Goal: Task Accomplishment & Management: Use online tool/utility

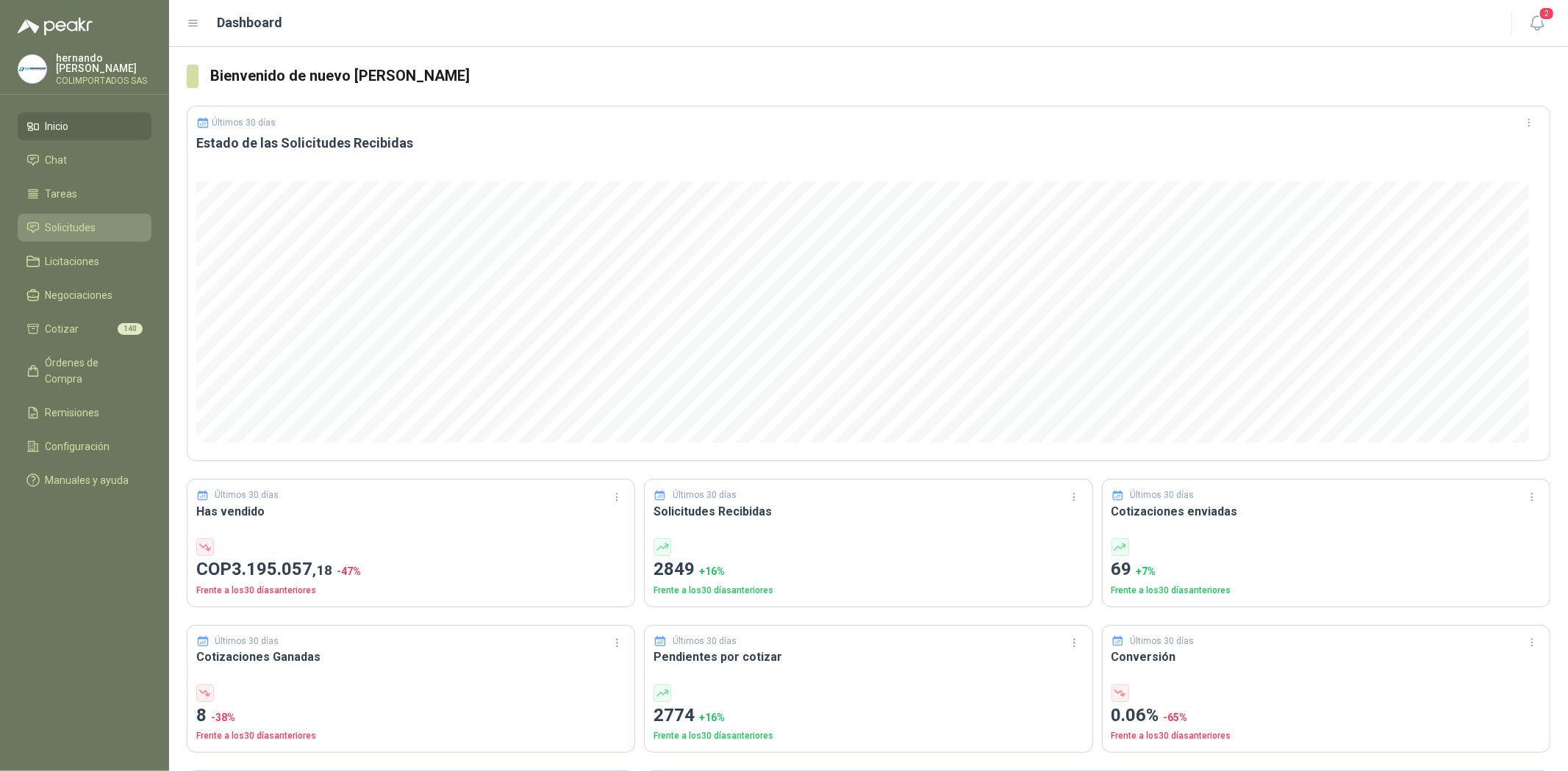
click at [95, 220] on span "Solicitudes" at bounding box center [71, 228] width 50 height 16
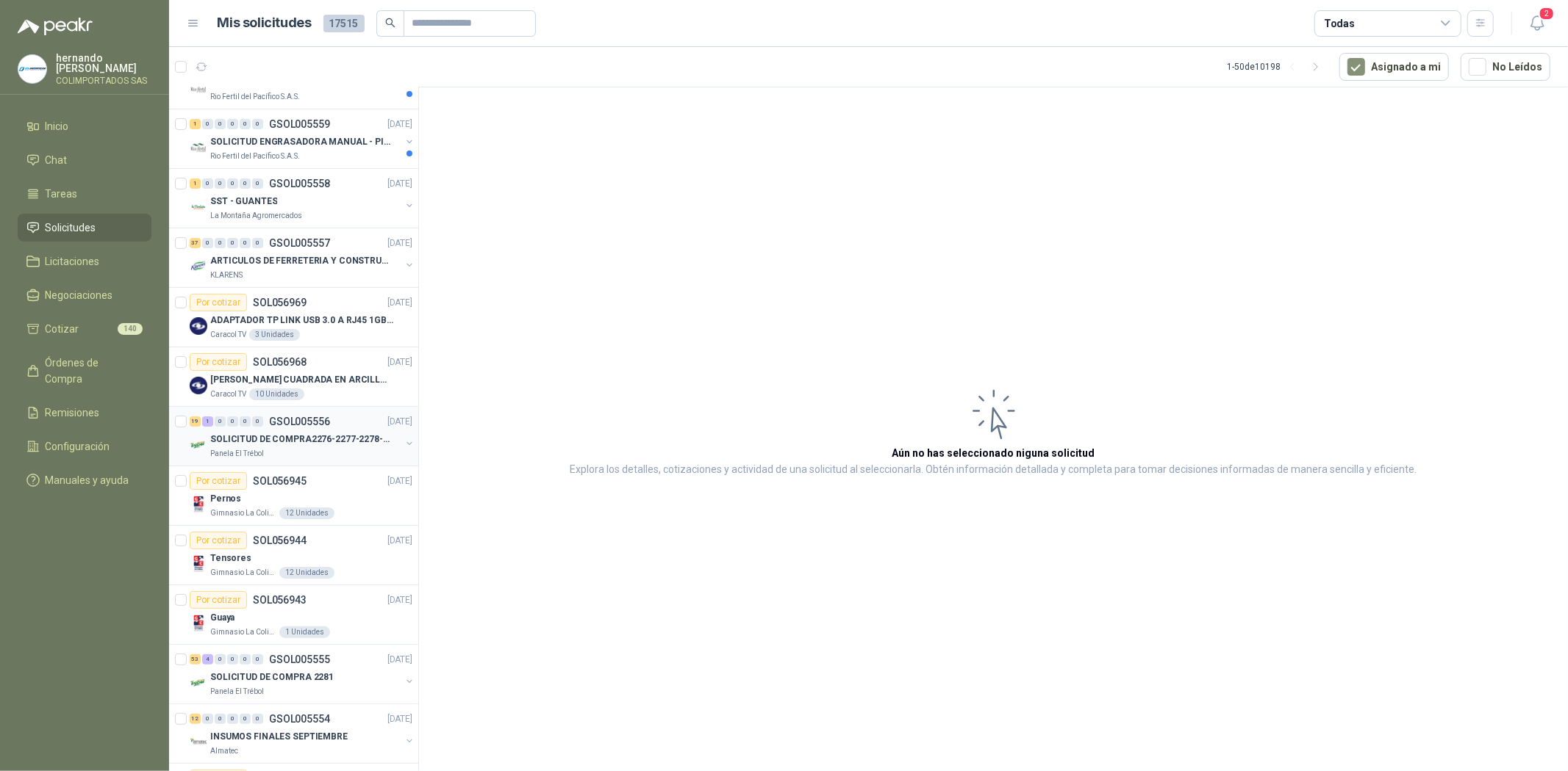
scroll to position [245, 0]
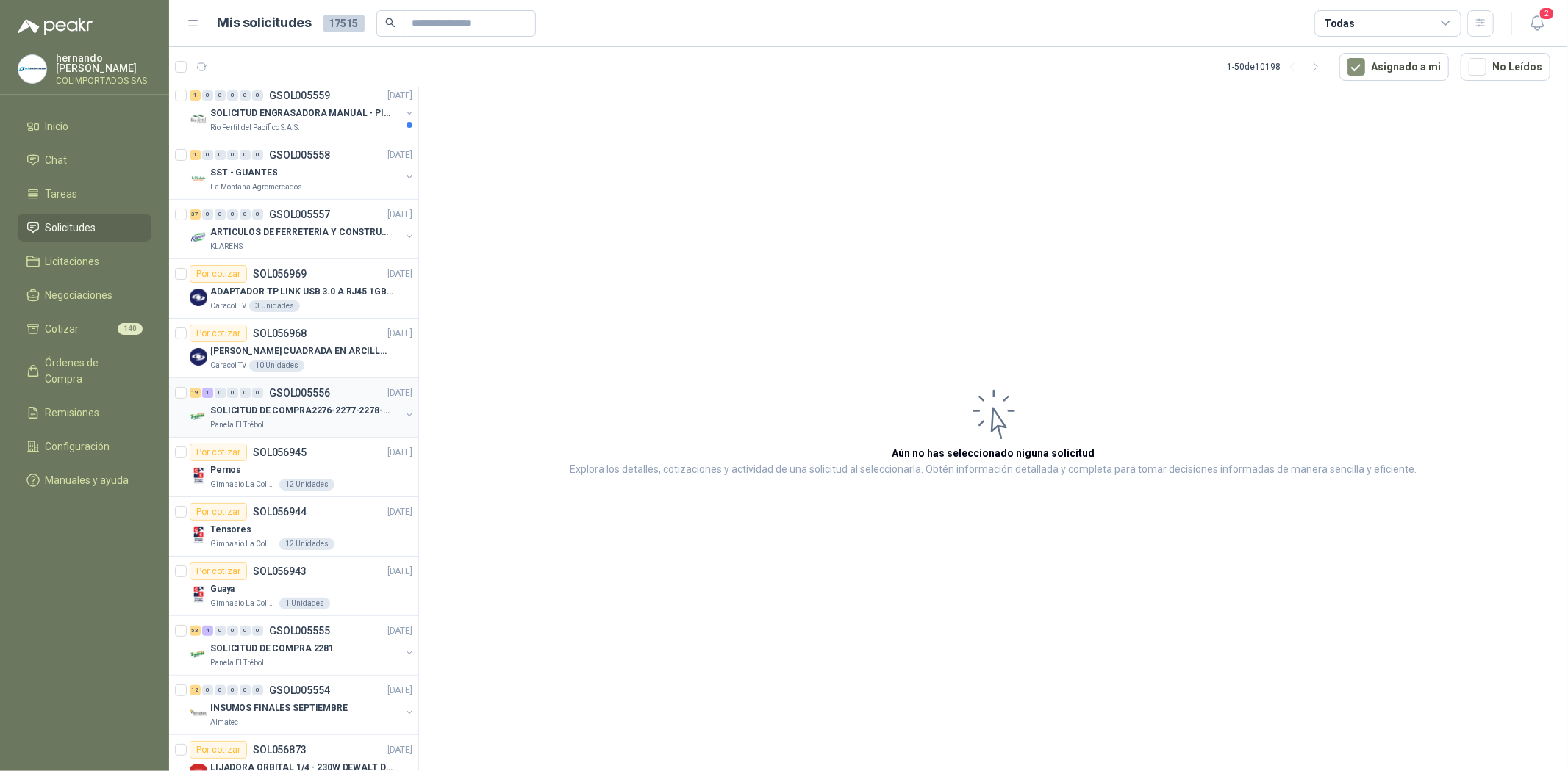
click at [300, 407] on p "SOLICITUD DE COMPRA2276-2277-2278-2284-2285-" at bounding box center [301, 411] width 183 height 14
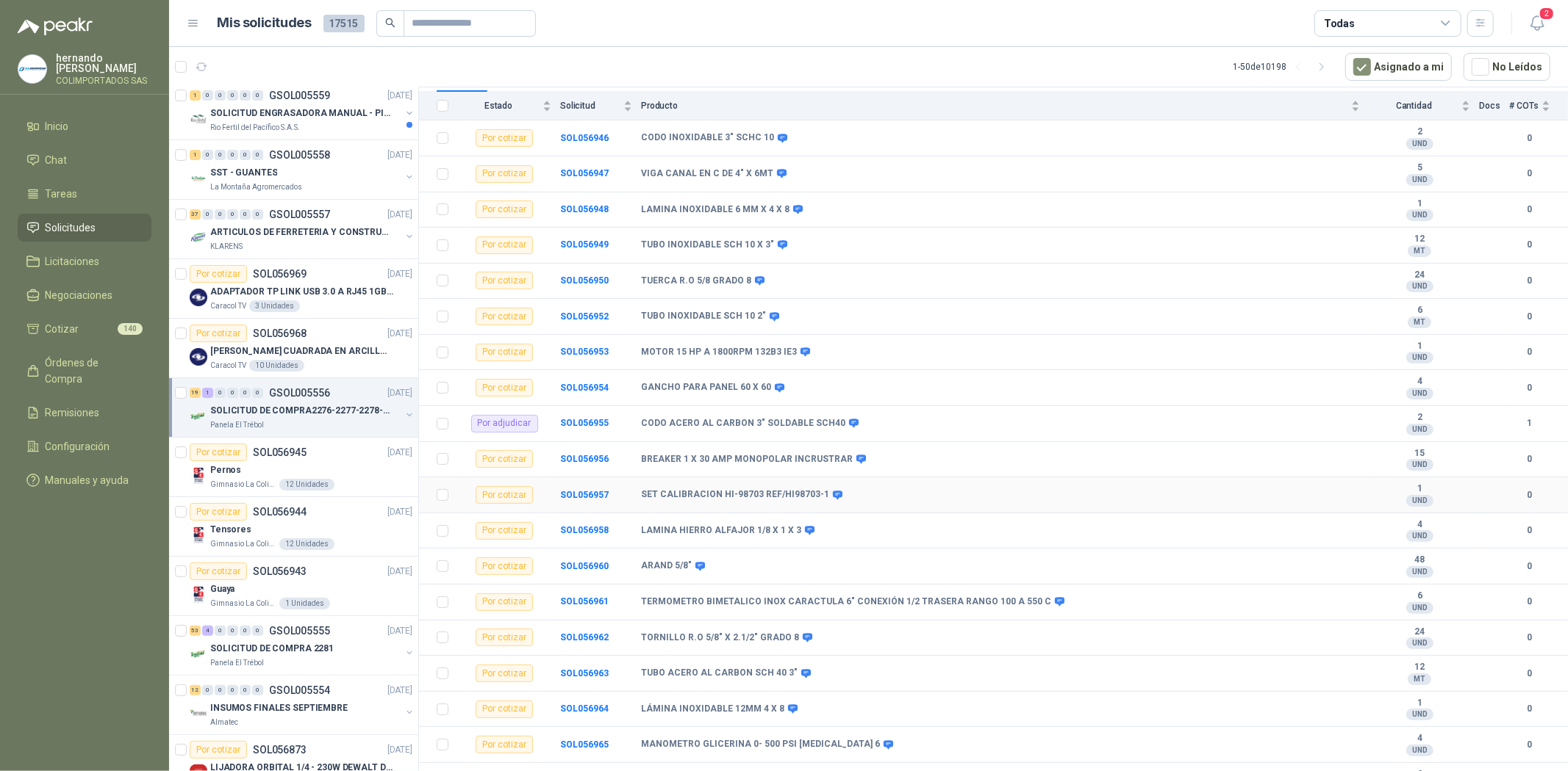
scroll to position [228, 0]
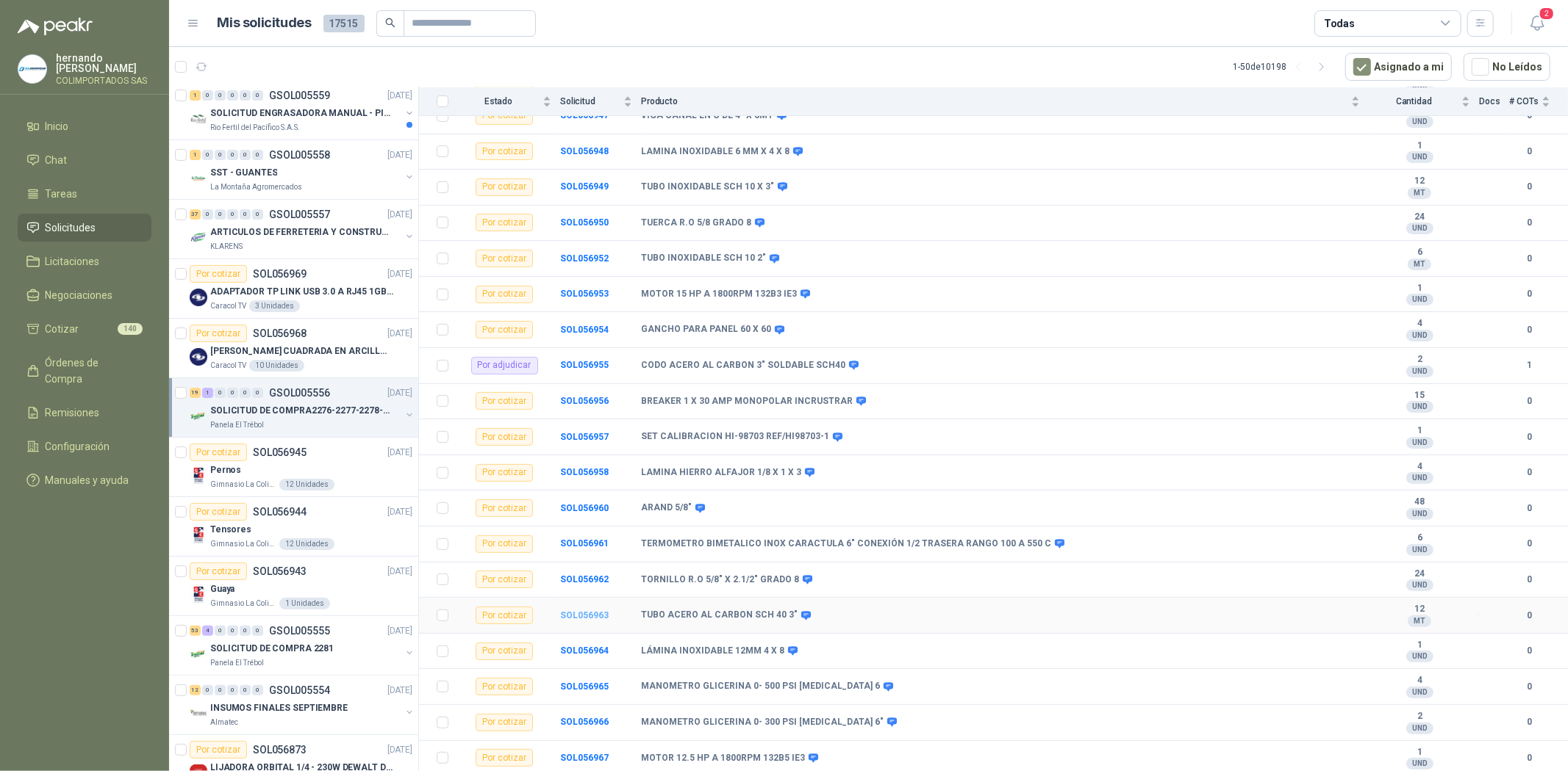
click at [582, 615] on b "SOL056963" at bounding box center [584, 616] width 49 height 11
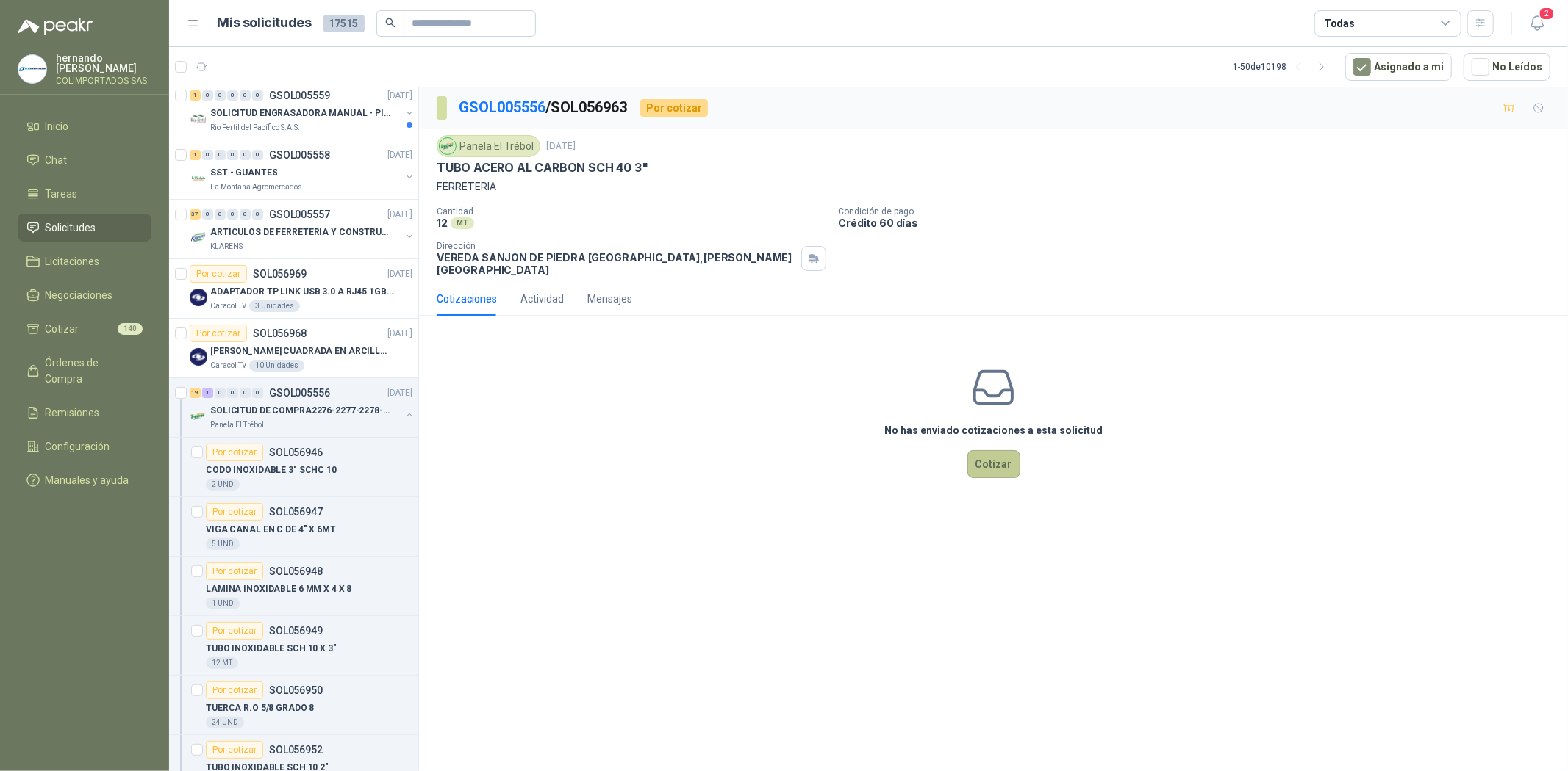
click at [995, 458] on button "Cotizar" at bounding box center [994, 464] width 53 height 28
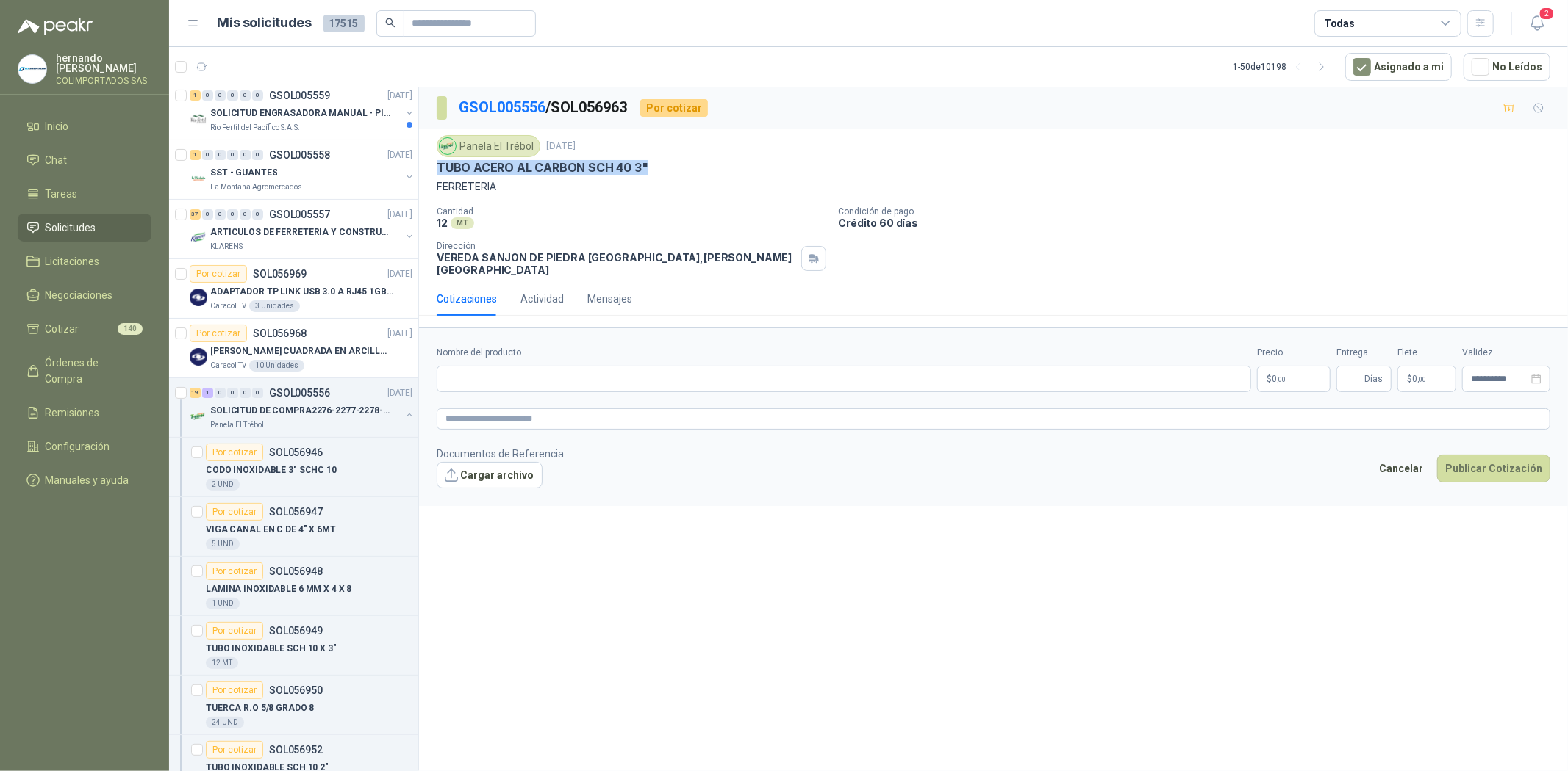
drag, startPoint x: 437, startPoint y: 163, endPoint x: 662, endPoint y: 163, distance: 225.0
click at [662, 163] on div "TUBO ACERO AL CARBON SCH 40 3"" at bounding box center [994, 168] width 1113 height 15
copy p "TUBO ACERO AL CARBON SCH 40 3""
click at [539, 369] on input "Nombre del producto" at bounding box center [844, 379] width 815 height 27
paste input "**********"
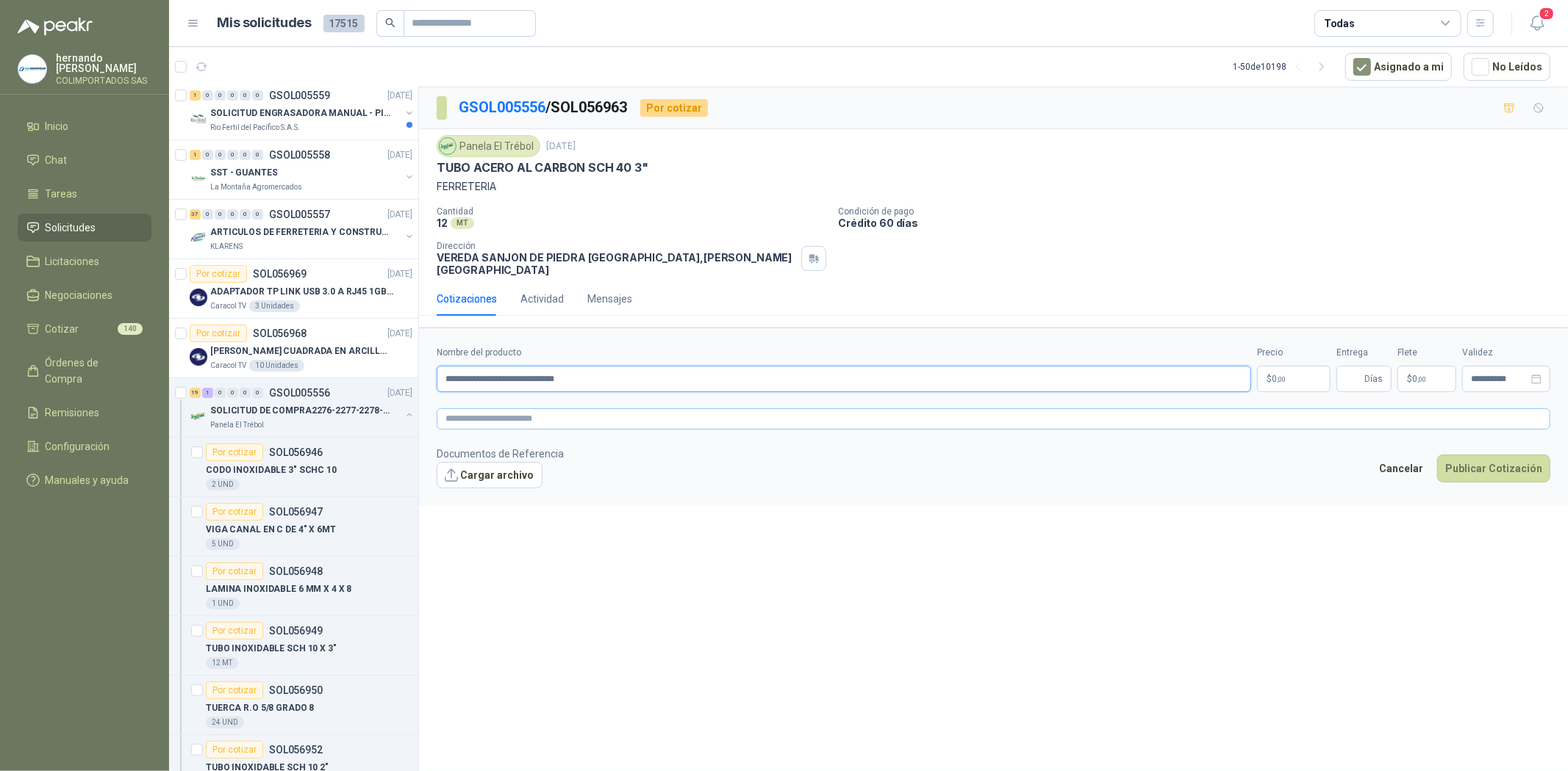
type input "**********"
click at [485, 416] on textarea at bounding box center [994, 419] width 1113 height 21
click at [489, 410] on textarea at bounding box center [994, 419] width 1113 height 21
paste textarea "**********"
type textarea "**********"
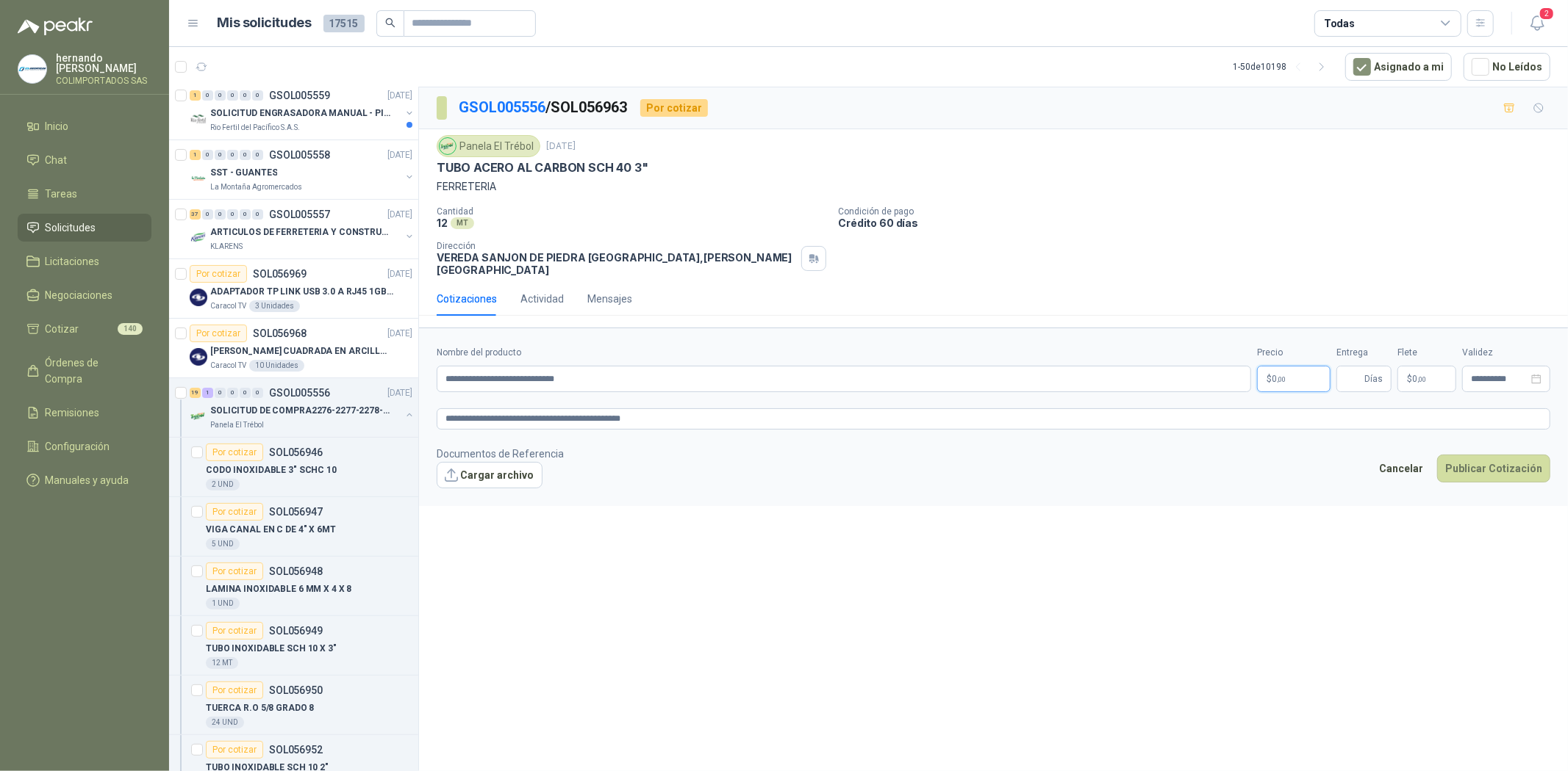
click at [1294, 368] on p "$ 0 ,00" at bounding box center [1294, 379] width 73 height 27
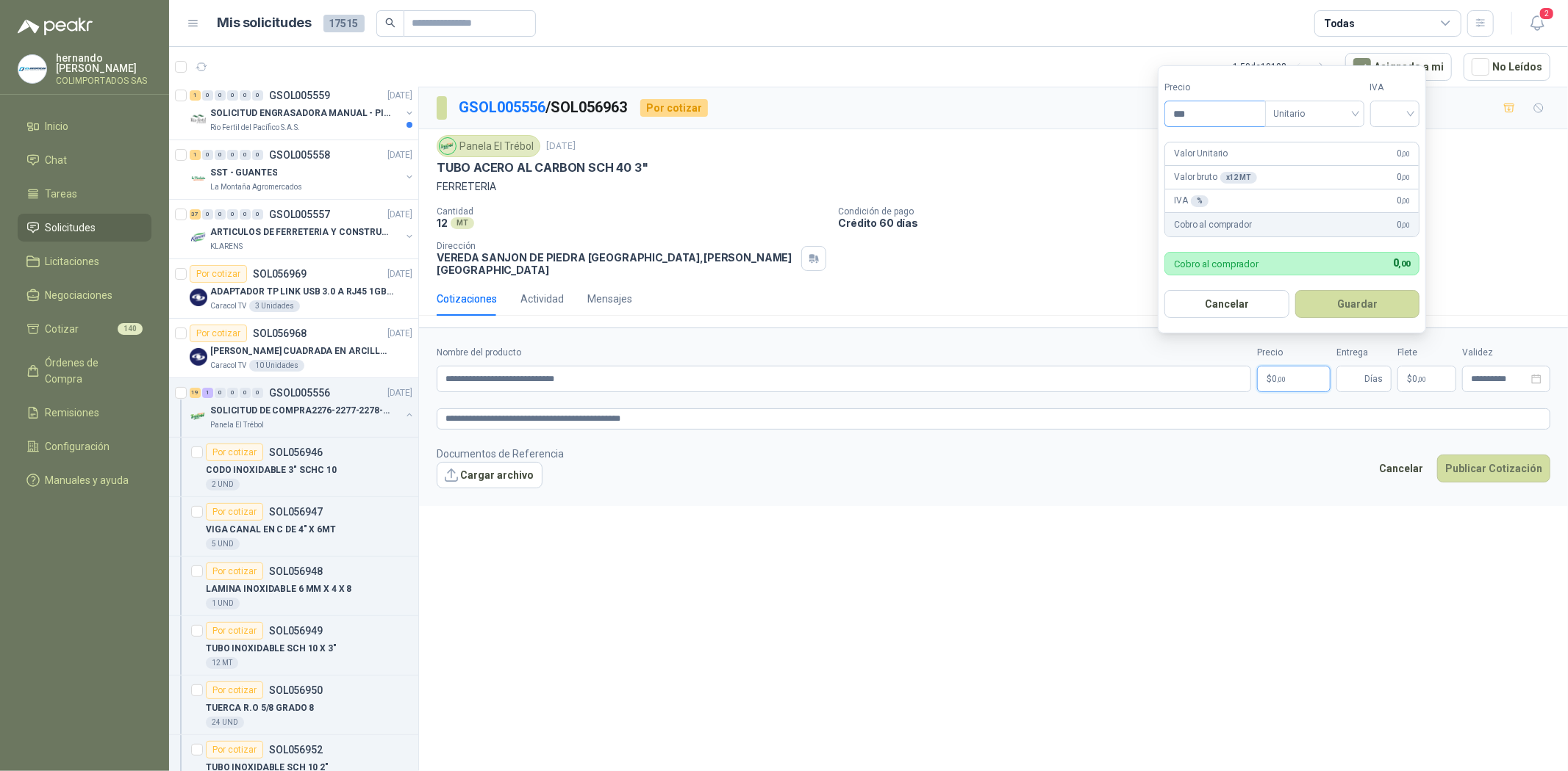
click at [1216, 116] on input "***" at bounding box center [1215, 114] width 99 height 25
click at [1312, 122] on span "Unitario" at bounding box center [1314, 113] width 81 height 22
click at [1314, 141] on div "Unitario" at bounding box center [1317, 144] width 76 height 16
click at [1402, 115] on input "search" at bounding box center [1395, 112] width 33 height 22
click at [1401, 145] on div "19%" at bounding box center [1398, 144] width 27 height 16
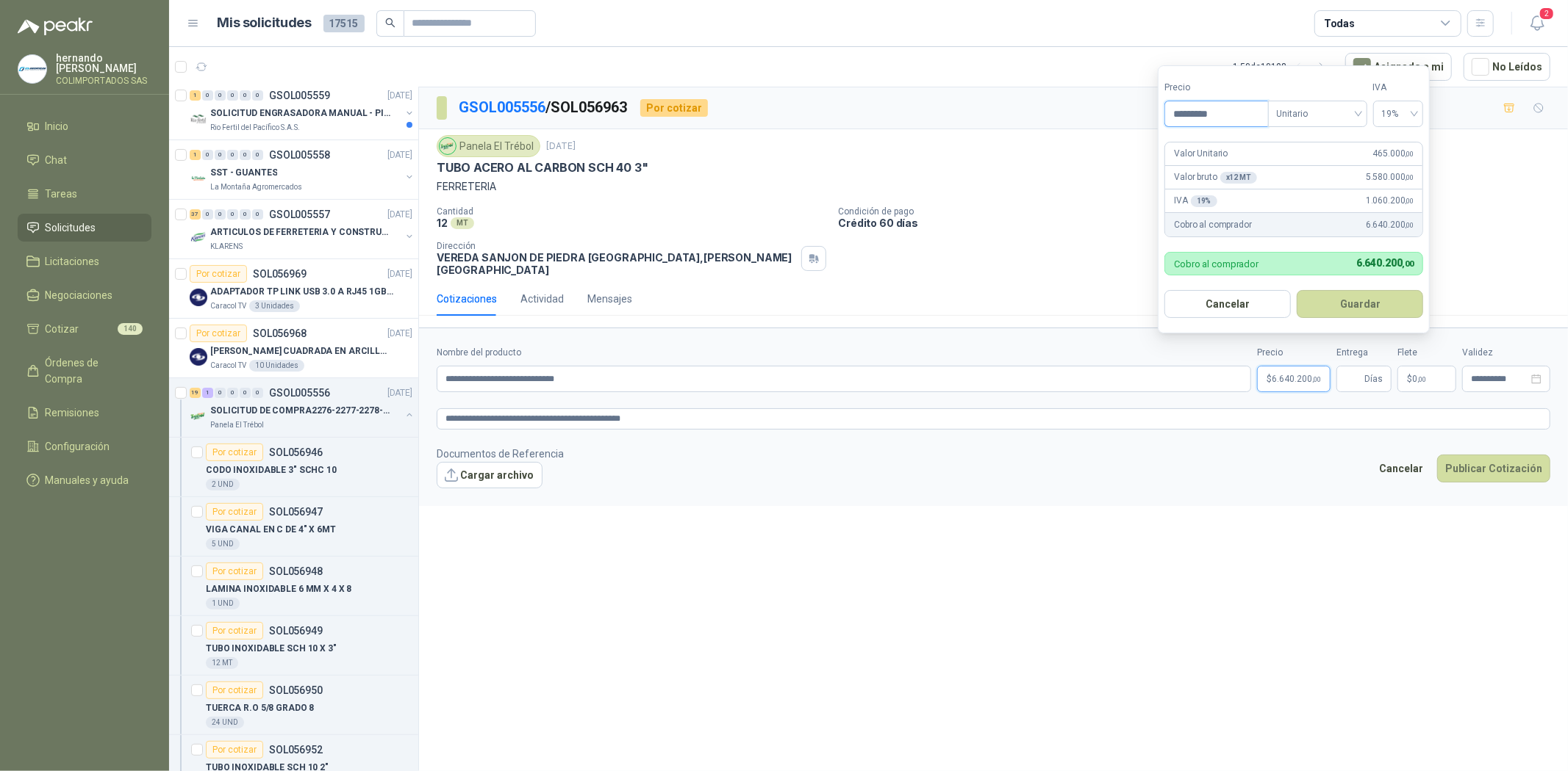
drag, startPoint x: 1224, startPoint y: 108, endPoint x: 1096, endPoint y: 98, distance: 128.4
click at [1097, 100] on body "[PERSON_NAME] COLIMPORTADOS SAS Inicio Chat Tareas Solicitudes Licitaciones Neg…" at bounding box center [784, 386] width 1568 height 771
type input "********"
click at [1354, 302] on button "Guardar" at bounding box center [1359, 304] width 126 height 28
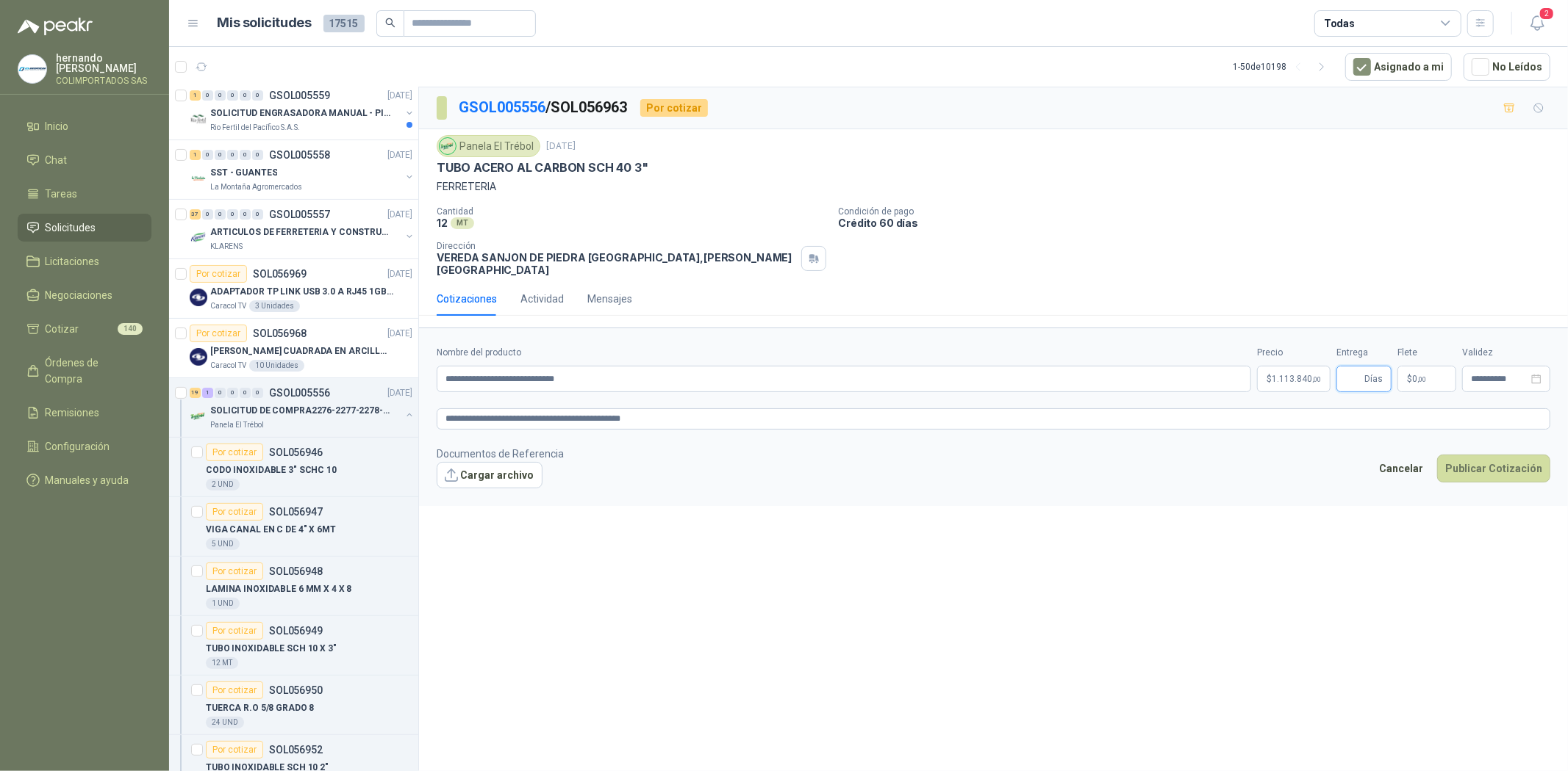
click at [1354, 373] on input "Entrega" at bounding box center [1353, 379] width 16 height 25
type input "*"
click at [1498, 455] on button "Publicar Cotización" at bounding box center [1493, 468] width 113 height 28
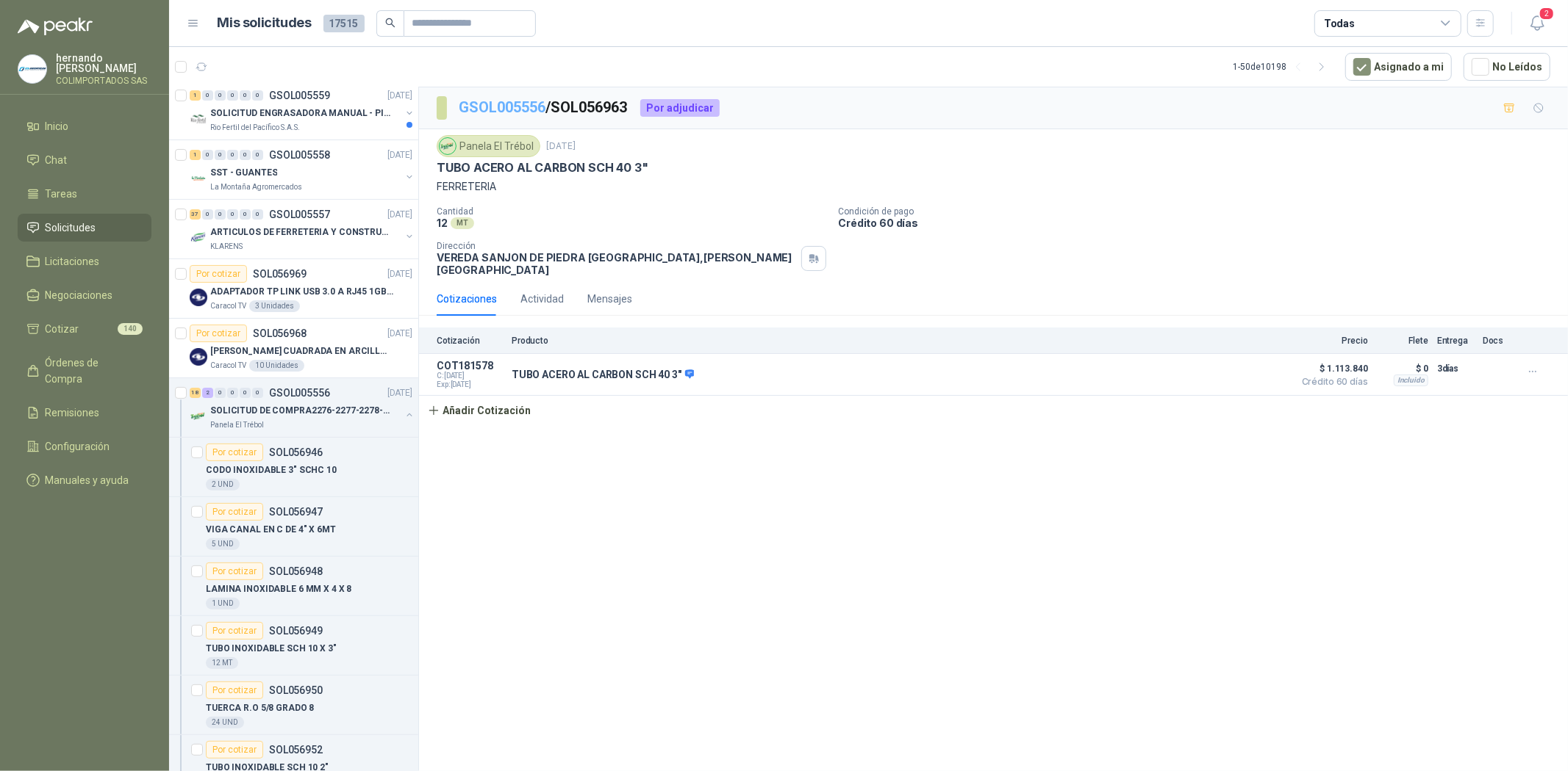
click at [510, 112] on link "GSOL005556" at bounding box center [502, 107] width 87 height 18
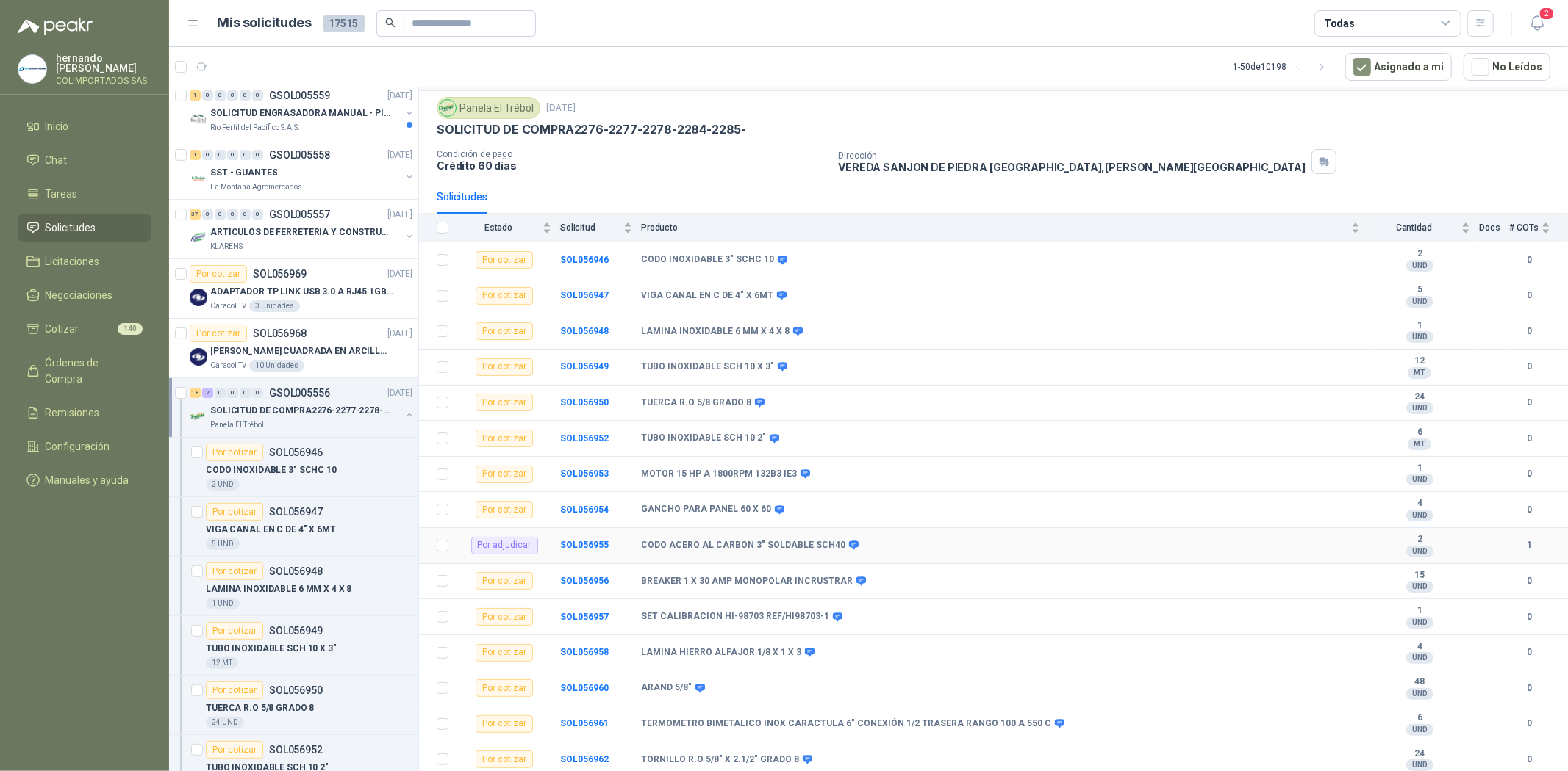
scroll to position [81, 0]
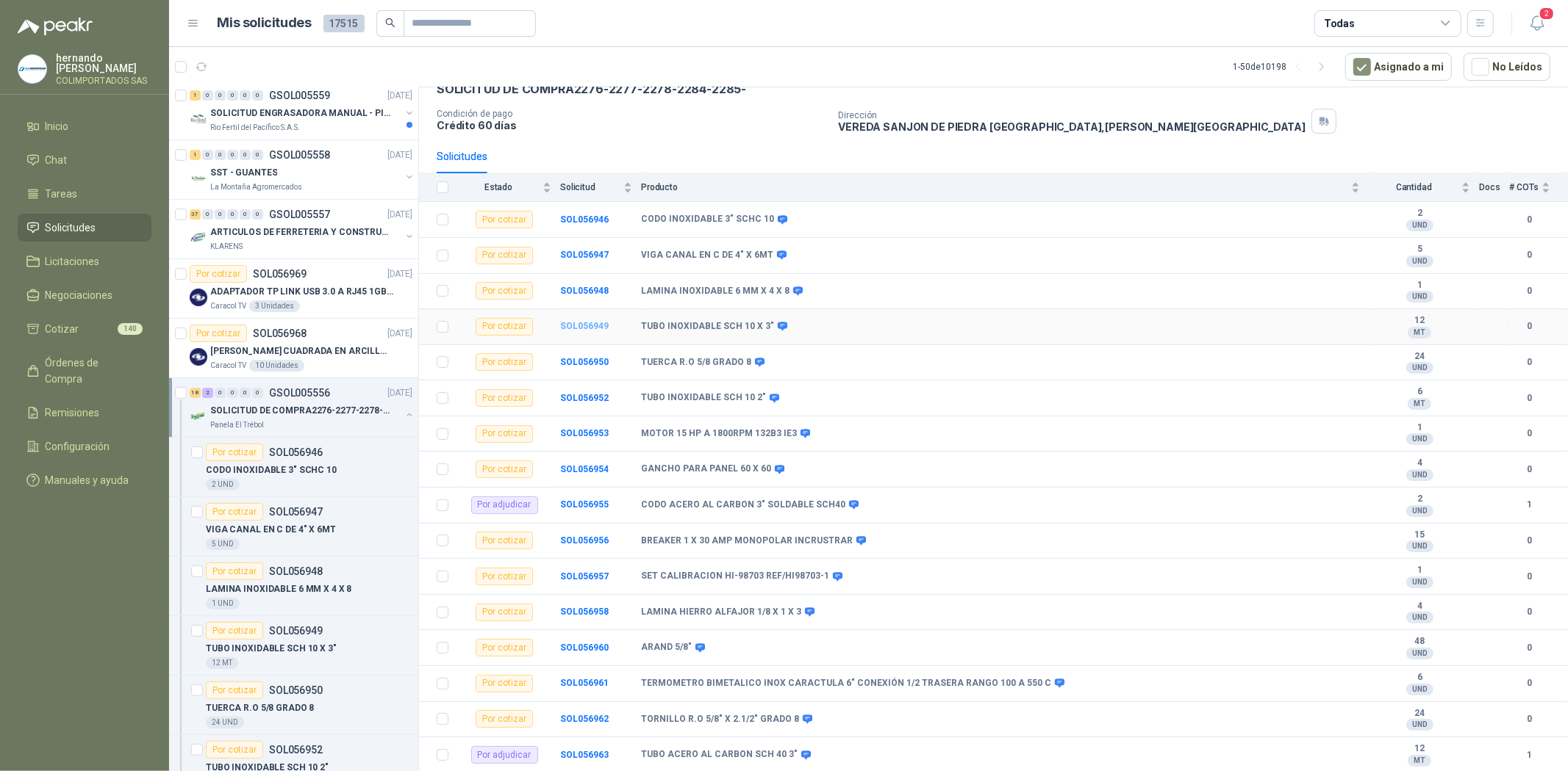
click at [576, 327] on b "SOL056949" at bounding box center [584, 326] width 49 height 11
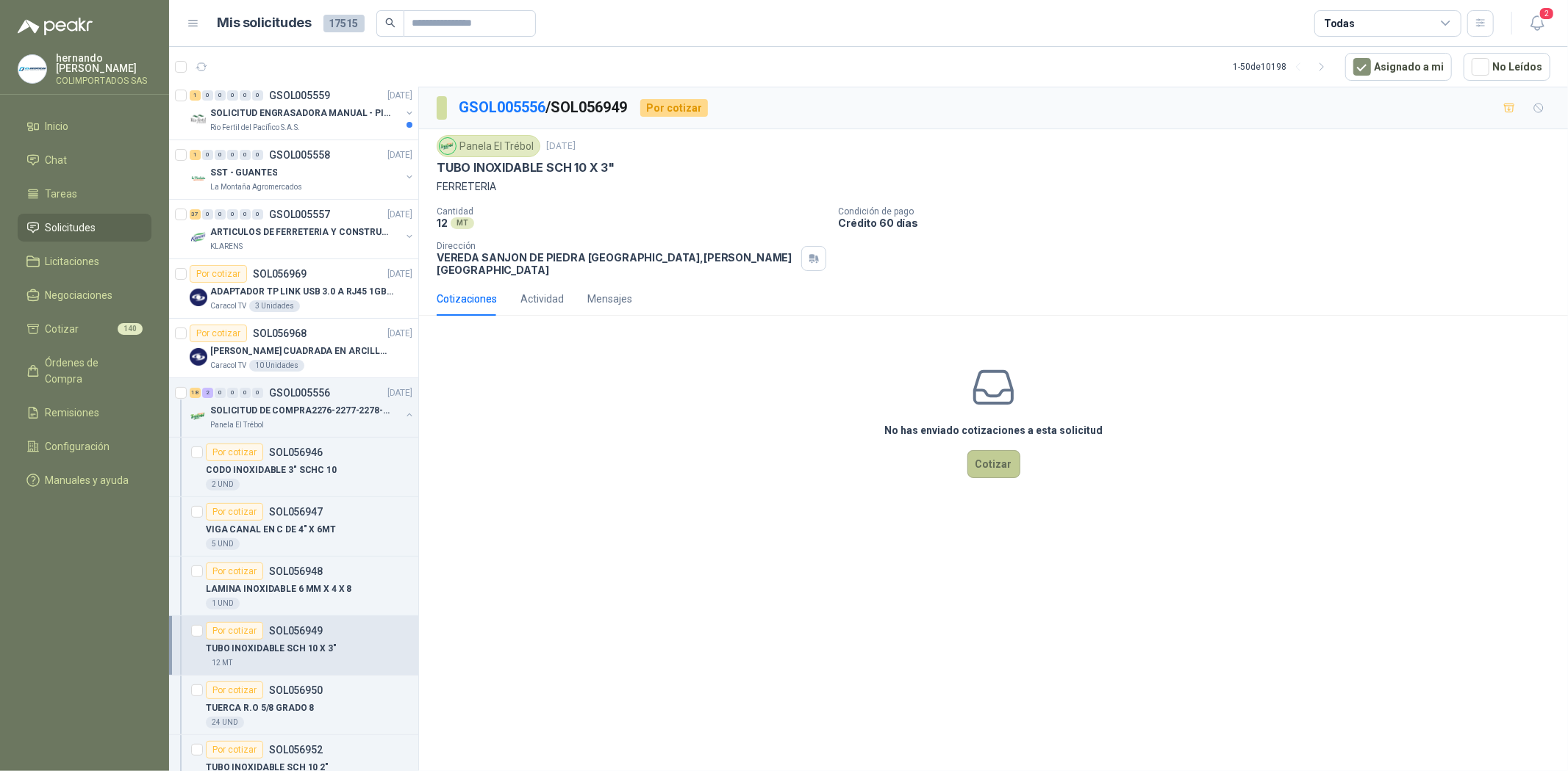
click at [996, 451] on button "Cotizar" at bounding box center [994, 464] width 53 height 28
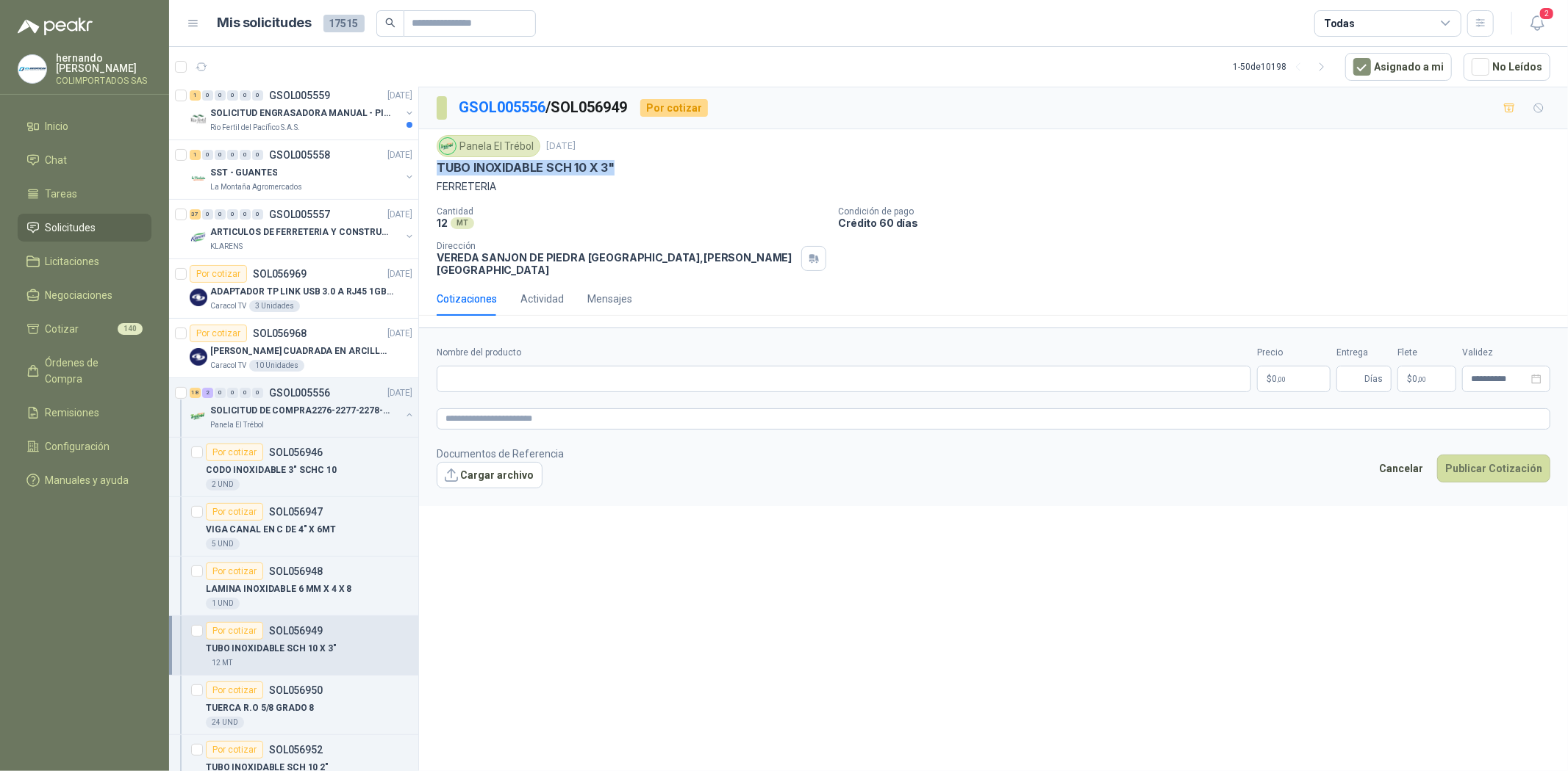
drag, startPoint x: 436, startPoint y: 163, endPoint x: 623, endPoint y: 160, distance: 187.0
click at [623, 160] on div "TUBO INOXIDABLE SCH 10 X 3"" at bounding box center [994, 168] width 1113 height 15
copy p "TUBO INOXIDABLE SCH 10 X 3""
click at [522, 376] on input "Nombre del producto" at bounding box center [844, 379] width 815 height 27
paste input "**********"
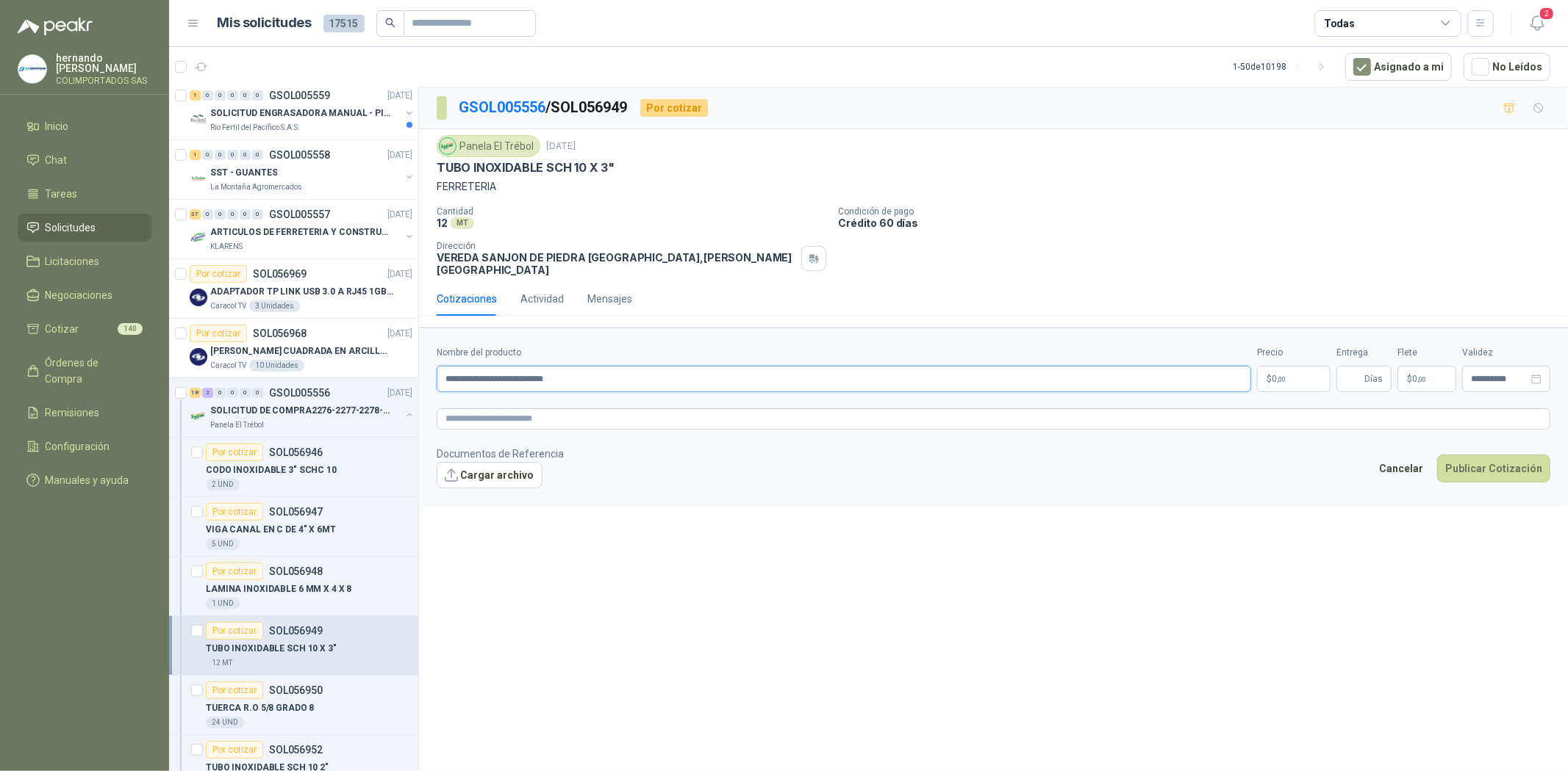
type input "**********"
click at [559, 412] on textarea at bounding box center [994, 419] width 1113 height 21
paste textarea "**********"
type textarea "**********"
click at [1296, 368] on p "$ 0 ,00" at bounding box center [1294, 379] width 73 height 27
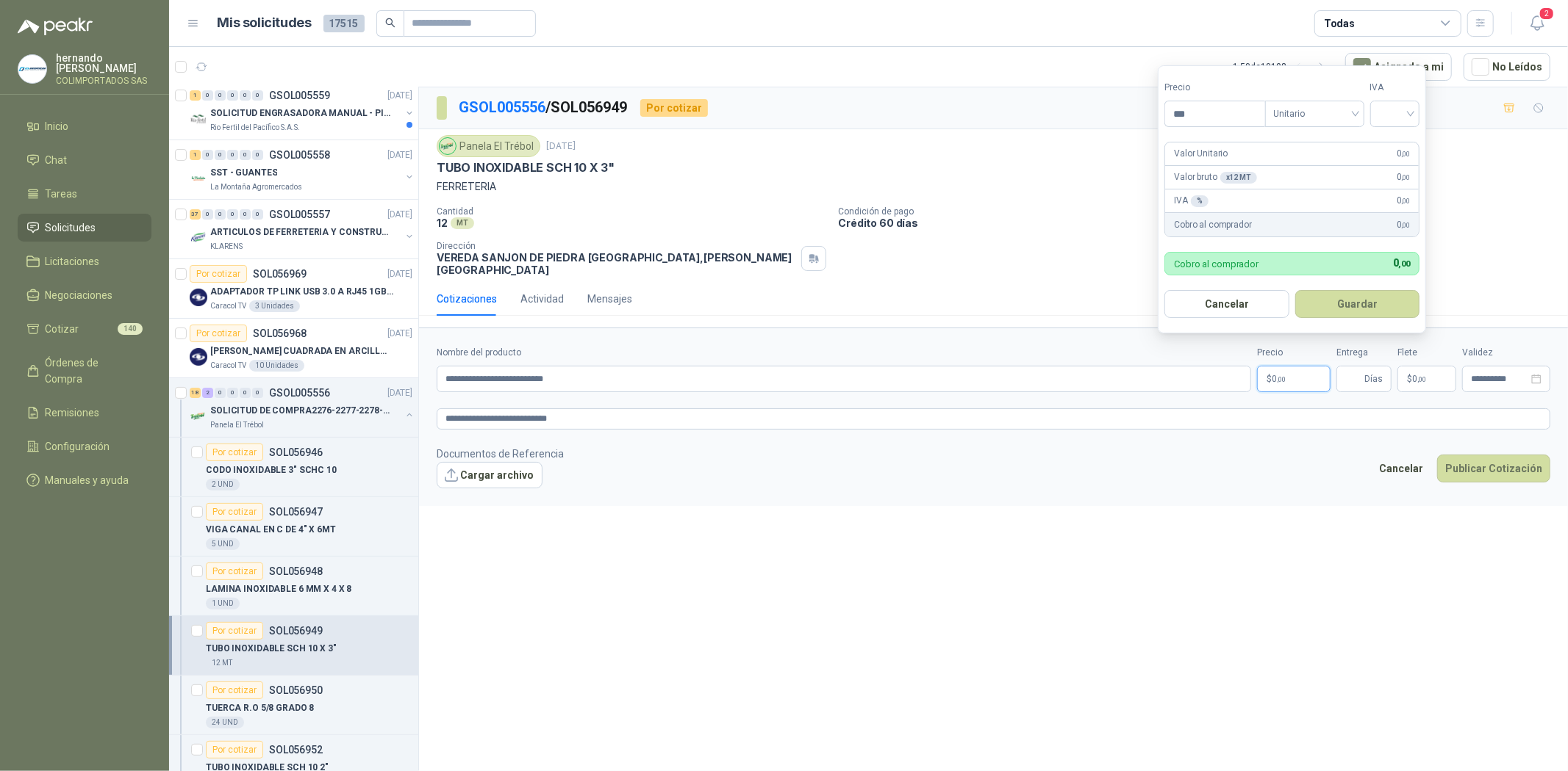
drag, startPoint x: 1208, startPoint y: 118, endPoint x: 1138, endPoint y: 130, distance: 71.0
click at [1138, 130] on body "[PERSON_NAME] COLIMPORTADOS SAS Inicio Chat Tareas Solicitudes Licitaciones Neg…" at bounding box center [784, 386] width 1568 height 771
click at [1343, 113] on span "Unitario" at bounding box center [1314, 113] width 81 height 22
type input "*********"
click at [1316, 163] on div "Unitario con IVA" at bounding box center [1317, 168] width 76 height 16
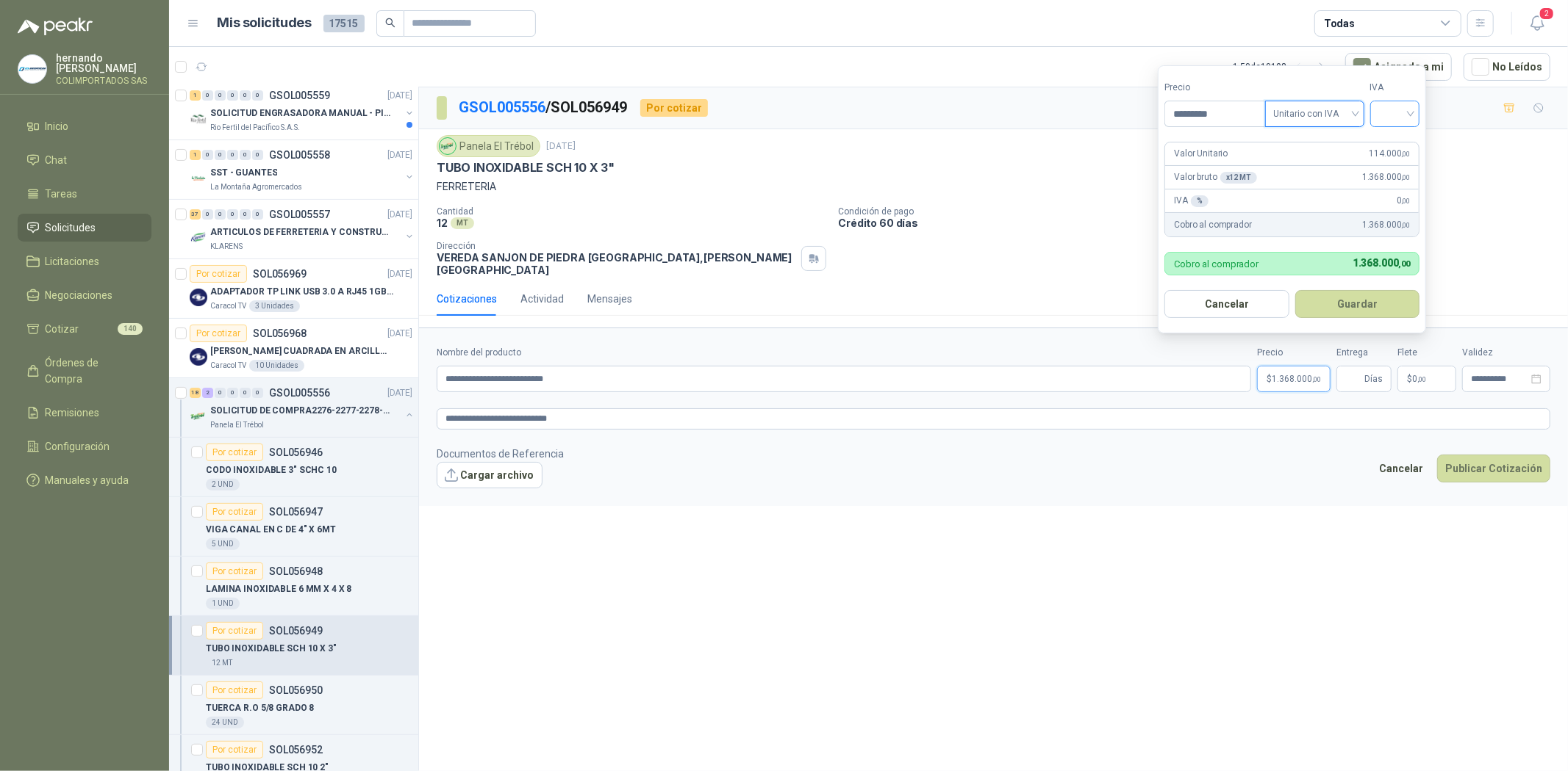
click at [1385, 110] on input "search" at bounding box center [1395, 112] width 33 height 22
click at [1395, 142] on div "19%" at bounding box center [1398, 144] width 27 height 16
click at [1343, 112] on span "Unitario con IVA" at bounding box center [1317, 113] width 81 height 22
click at [1318, 140] on div "Unitario" at bounding box center [1317, 144] width 76 height 16
click at [1347, 307] on button "Guardar" at bounding box center [1359, 304] width 126 height 28
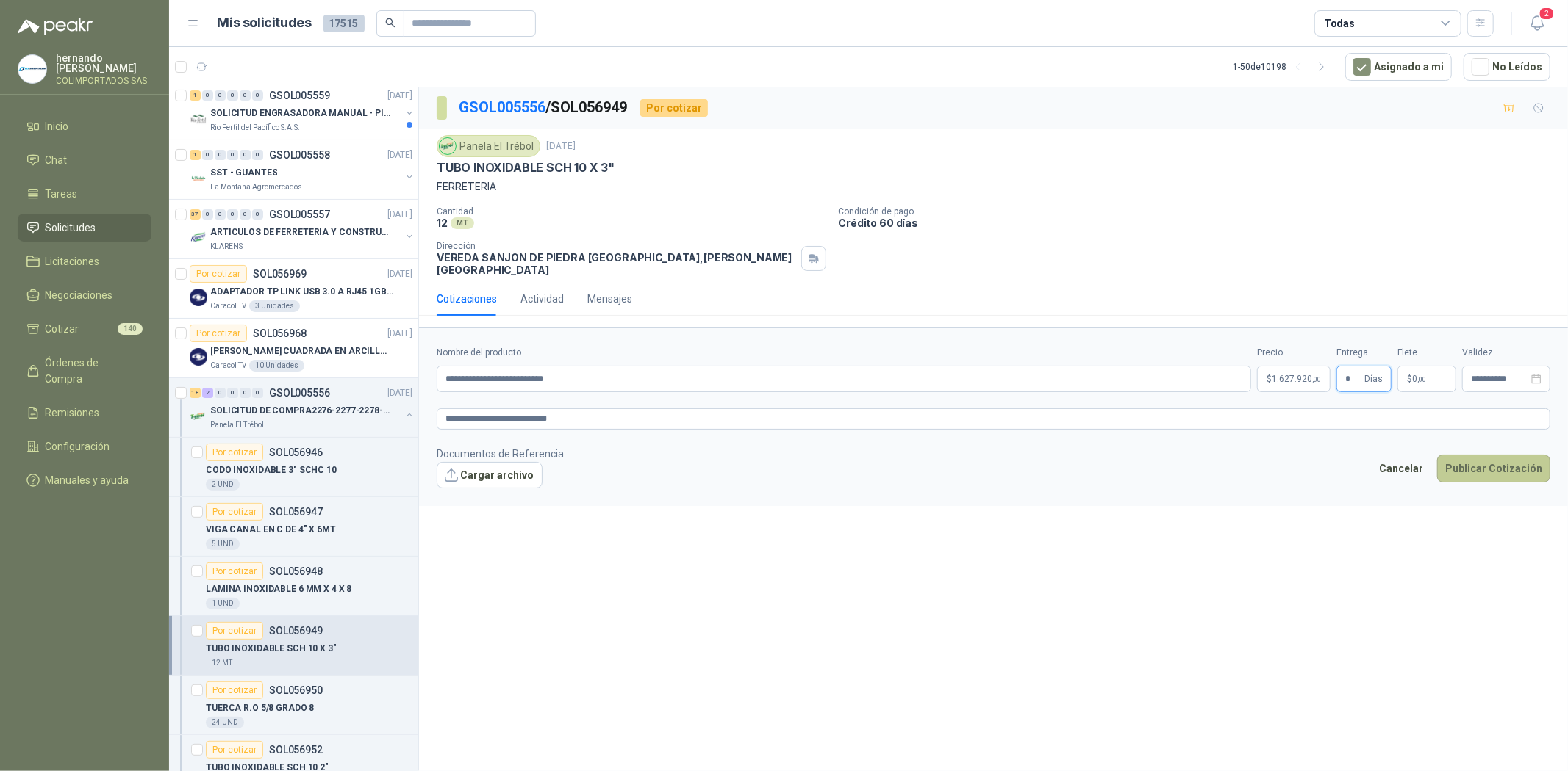
type input "*"
click at [1483, 467] on button "Publicar Cotización" at bounding box center [1493, 468] width 113 height 28
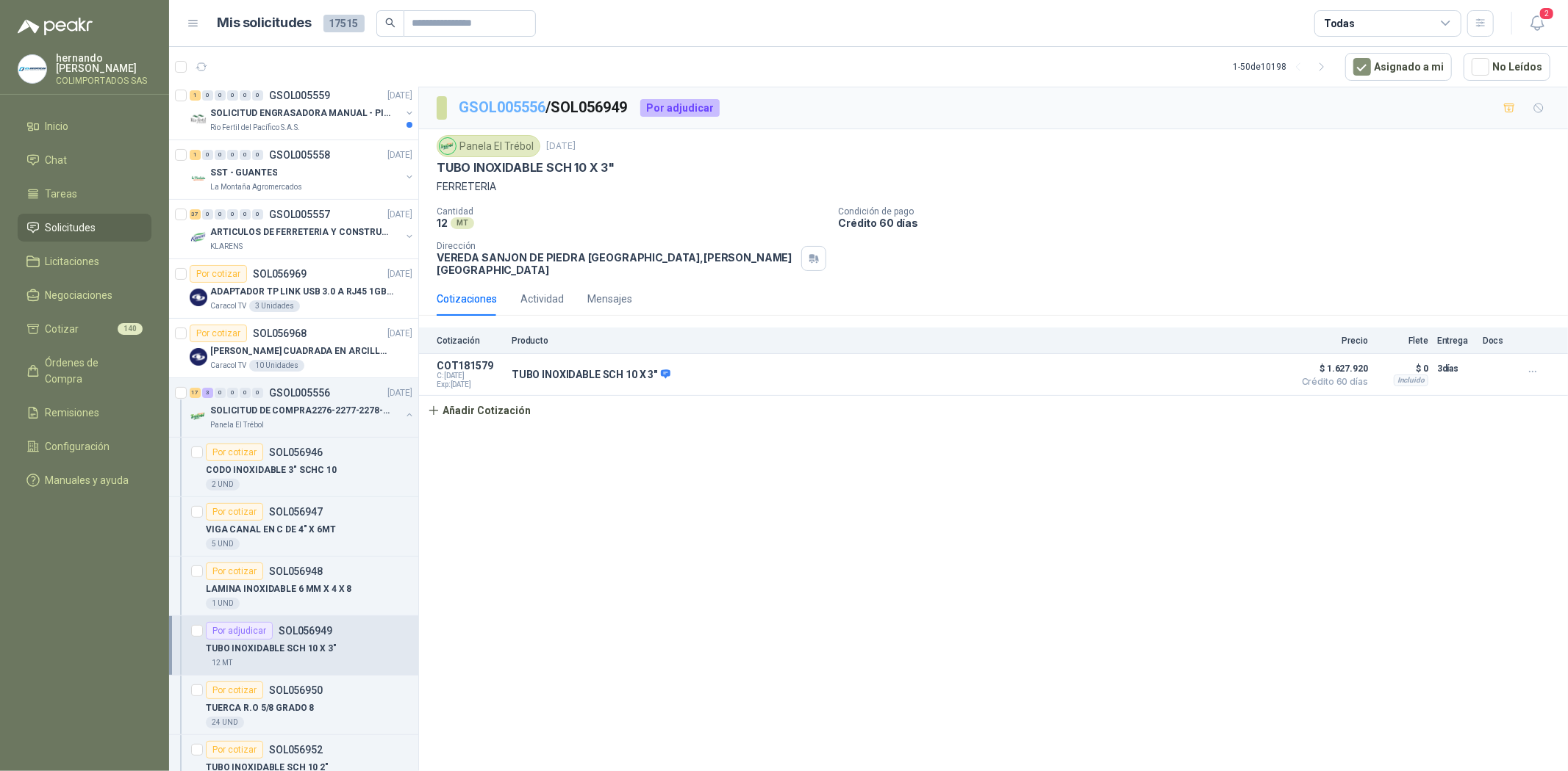
click at [495, 103] on link "GSOL005556" at bounding box center [502, 107] width 87 height 18
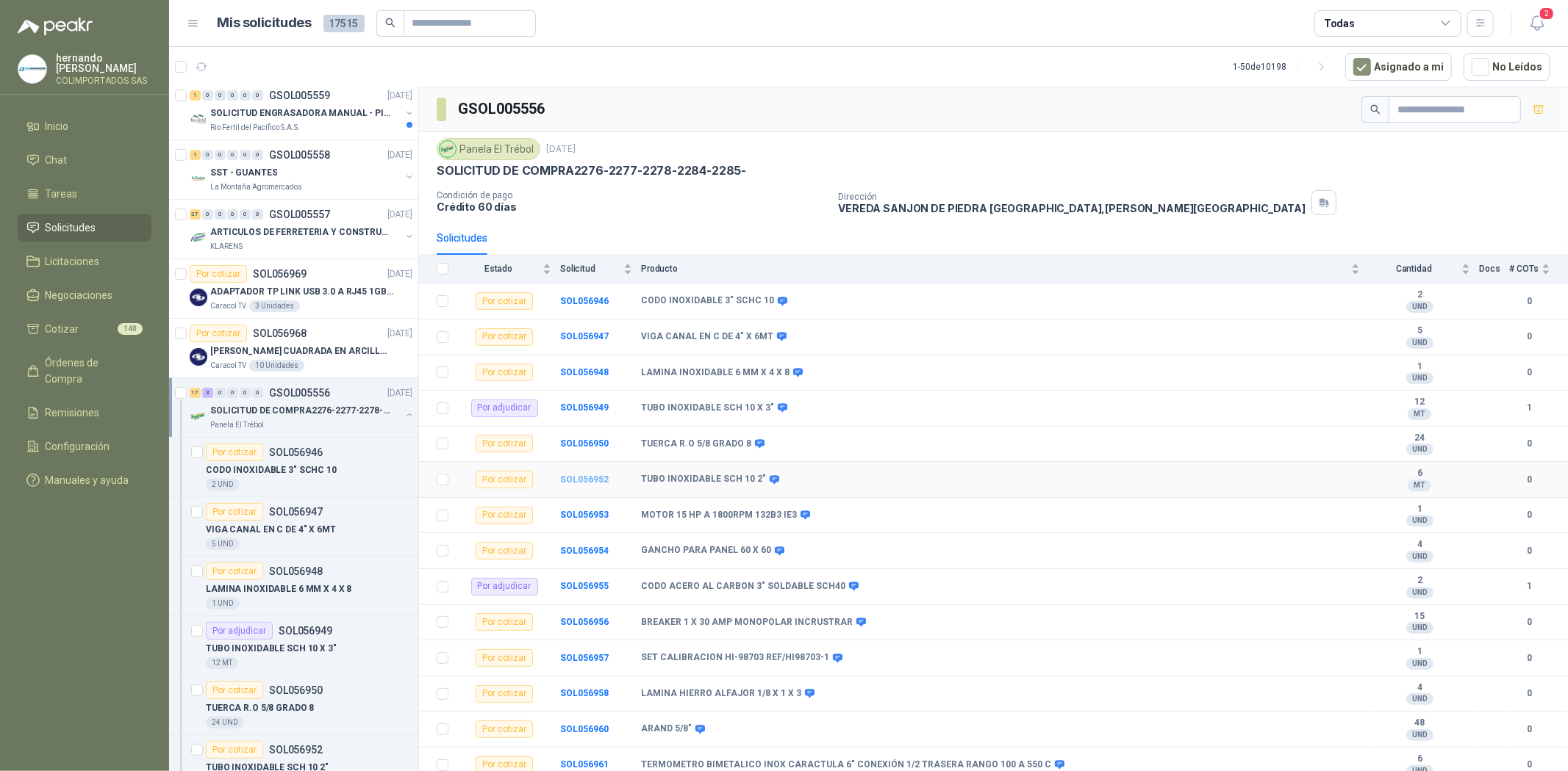
click at [582, 480] on b "SOL056952" at bounding box center [584, 480] width 49 height 11
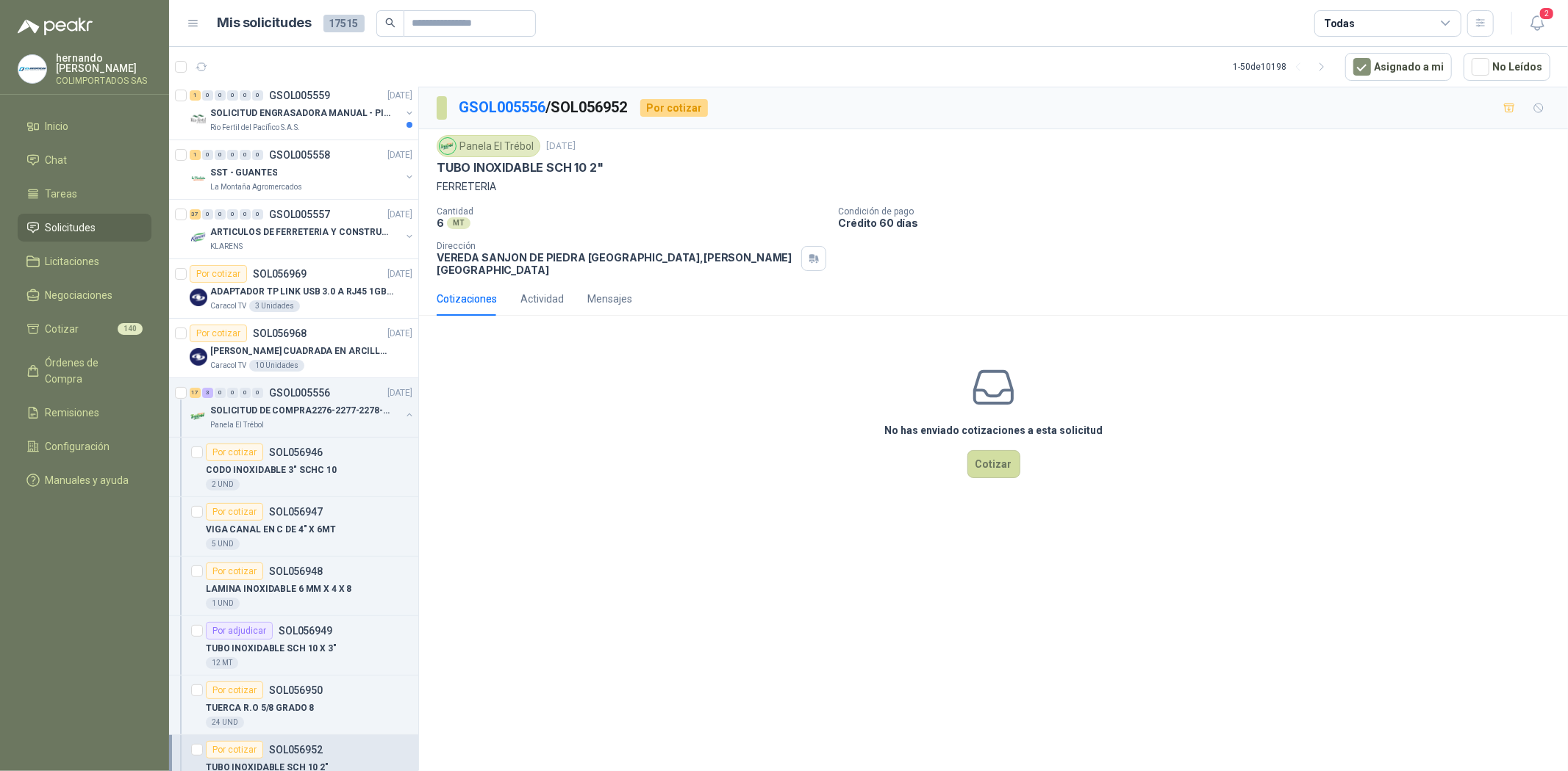
drag, startPoint x: 993, startPoint y: 444, endPoint x: 778, endPoint y: 283, distance: 268.6
click at [993, 451] on button "Cotizar" at bounding box center [994, 464] width 53 height 28
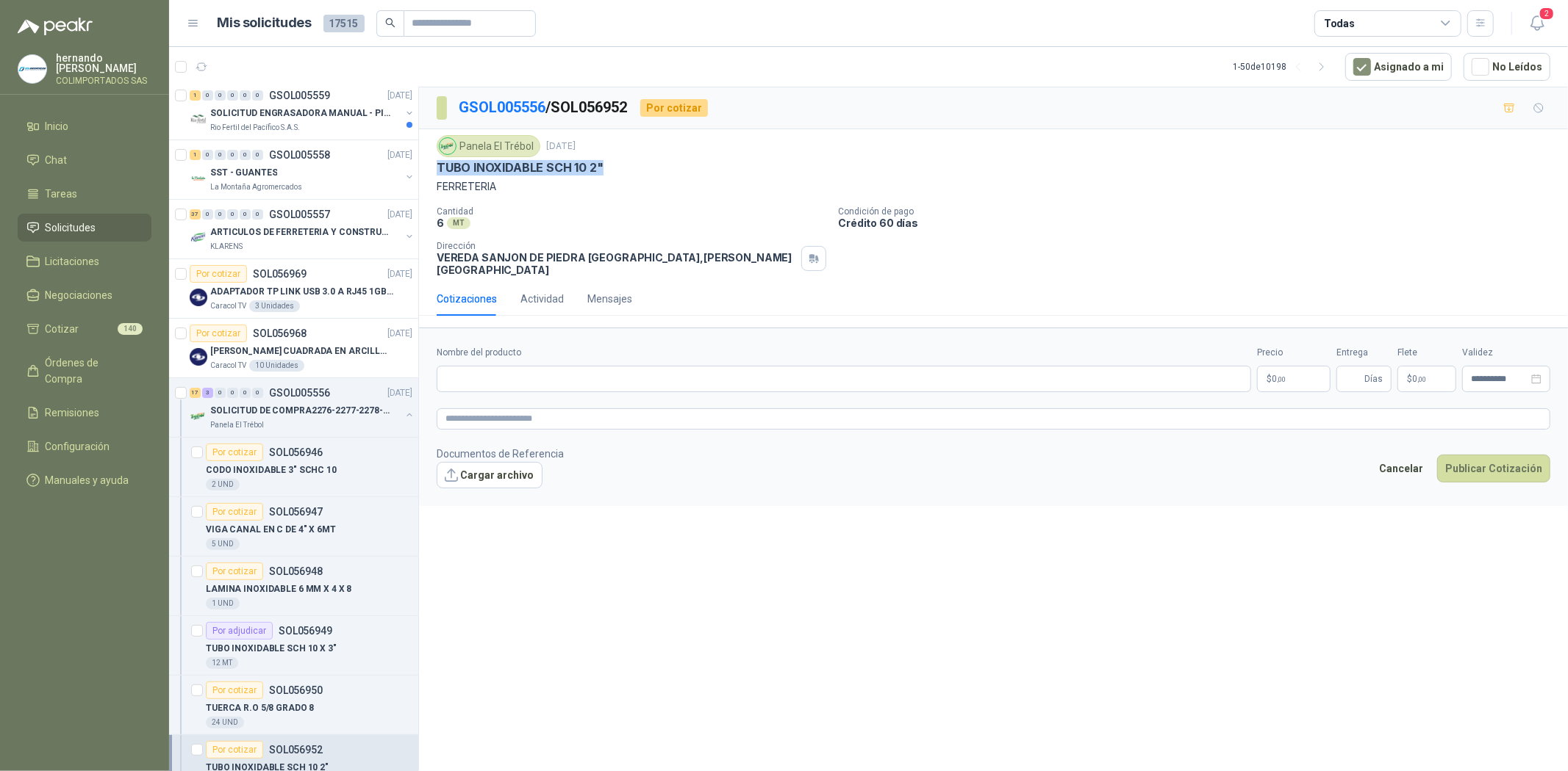
drag, startPoint x: 452, startPoint y: 167, endPoint x: 605, endPoint y: 167, distance: 153.0
click at [605, 167] on div "TUBO INOXIDABLE SCH 10 2"" at bounding box center [994, 168] width 1113 height 15
copy p "TUBO INOXIDABLE SCH 10 2""
click at [526, 369] on input "Nombre del producto" at bounding box center [844, 379] width 815 height 27
paste input "**********"
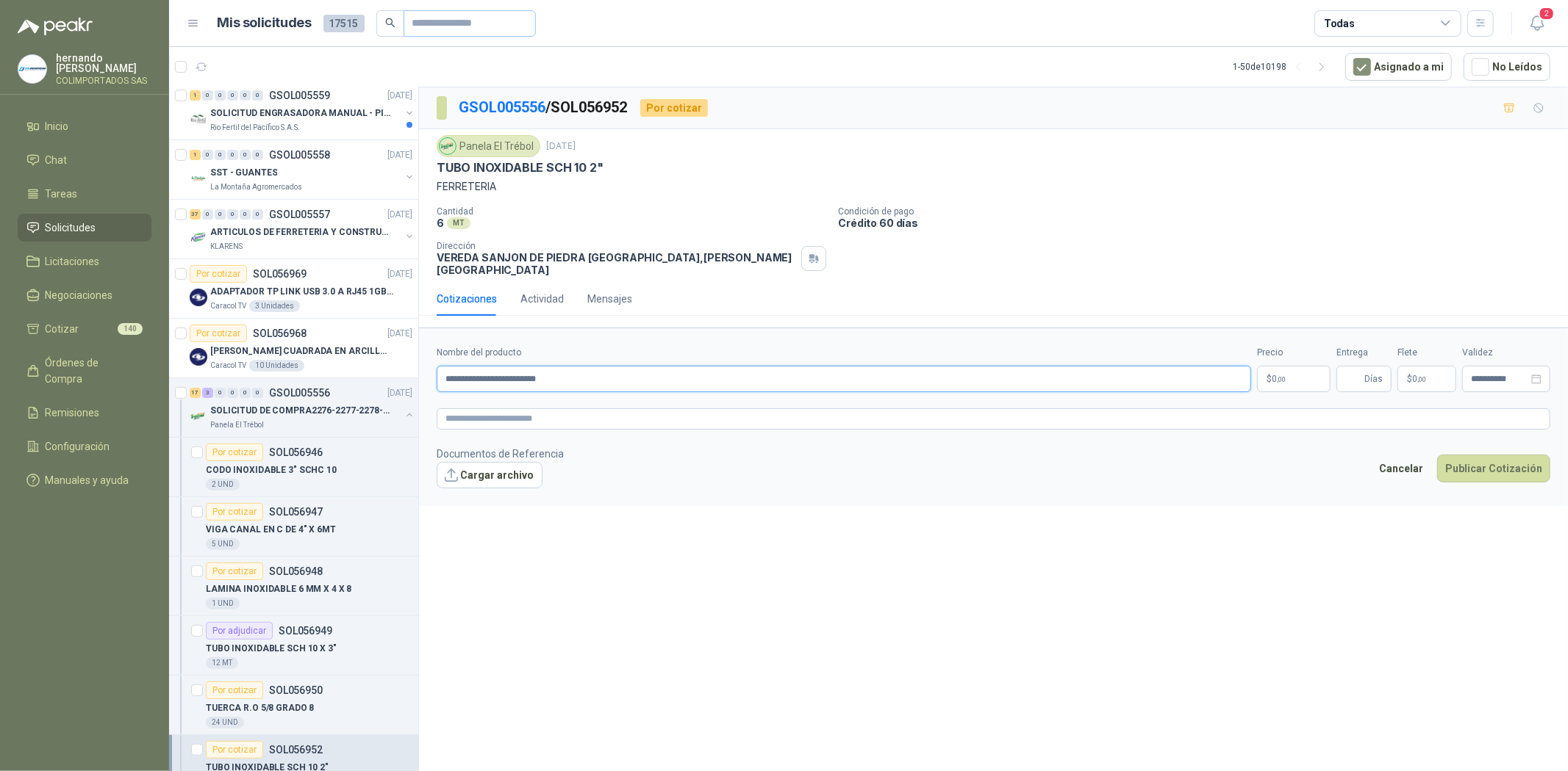
type input "**********"
click at [556, 408] on textarea at bounding box center [994, 419] width 1113 height 21
paste textarea "**********"
type textarea "**********"
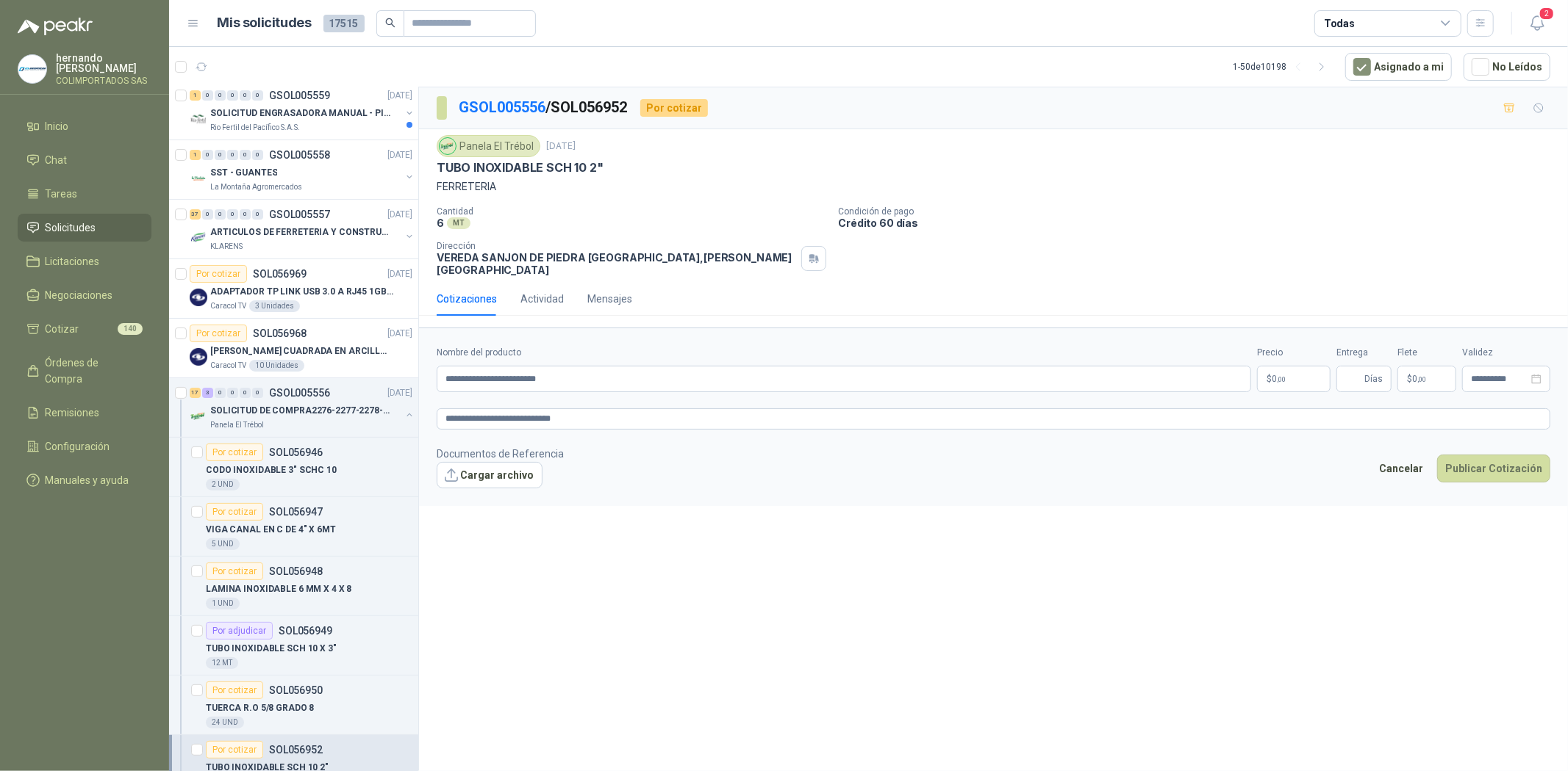
click at [1283, 376] on span ",00" at bounding box center [1281, 380] width 9 height 8
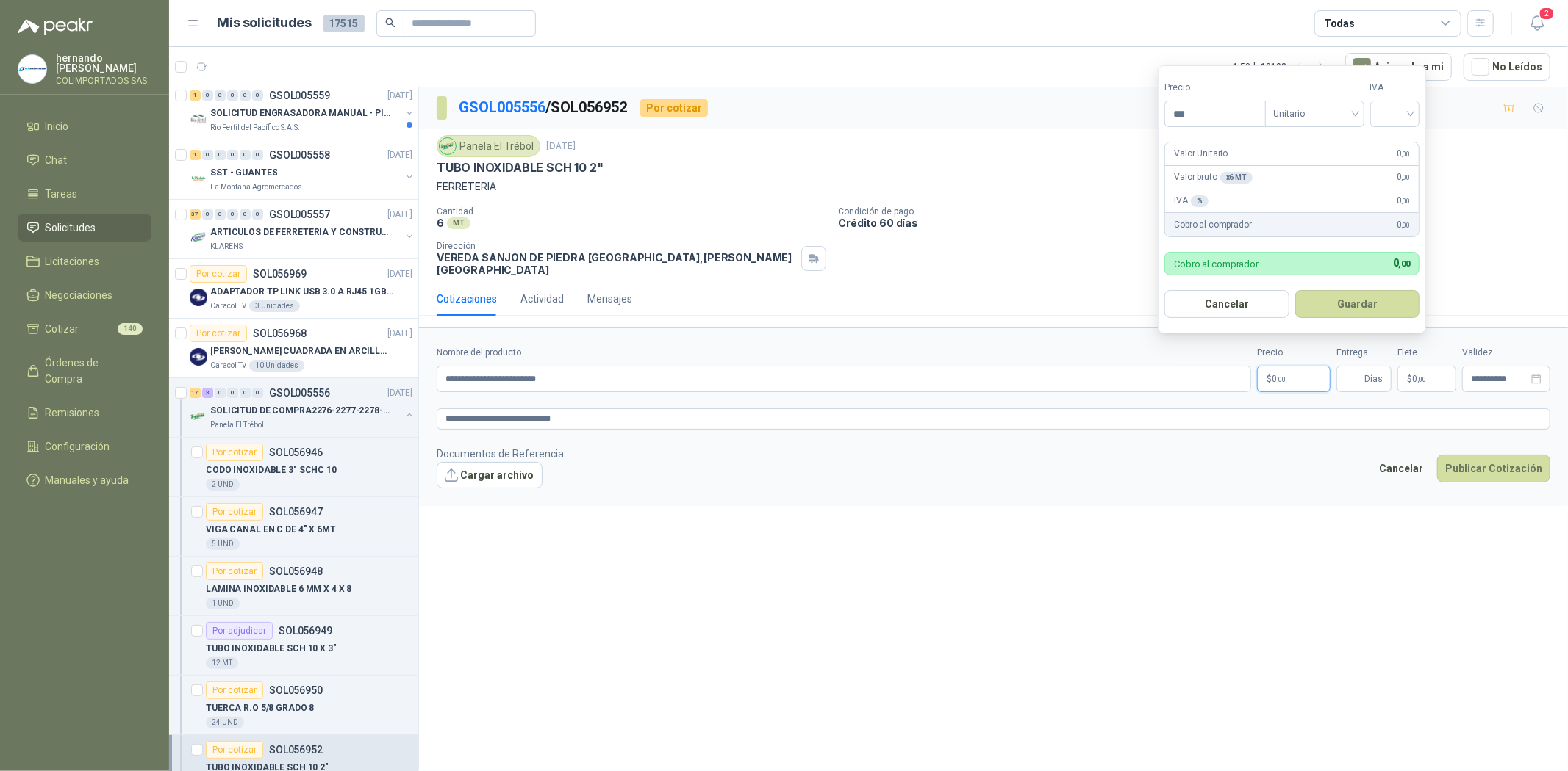
drag, startPoint x: 1212, startPoint y: 116, endPoint x: 1113, endPoint y: 118, distance: 99.0
click at [1113, 118] on body "[PERSON_NAME] COLIMPORTADOS SAS Inicio Chat Tareas Solicitudes Licitaciones Neg…" at bounding box center [784, 386] width 1568 height 771
click at [1326, 112] on span "Unitario" at bounding box center [1314, 113] width 81 height 22
type input "********"
drag, startPoint x: 1312, startPoint y: 140, endPoint x: 1387, endPoint y: 119, distance: 77.9
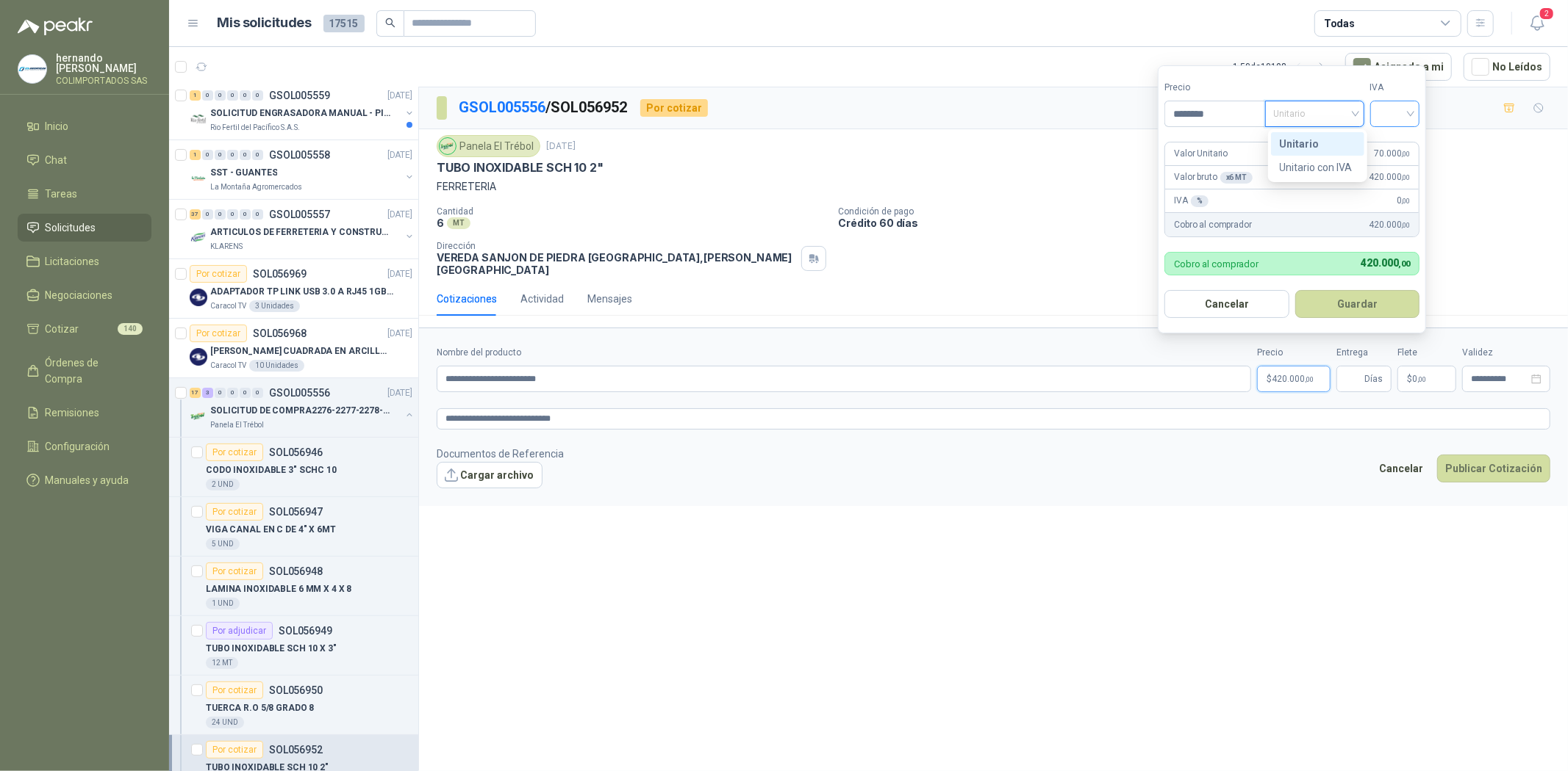
click at [1321, 137] on div "Unitario" at bounding box center [1317, 144] width 76 height 16
click at [1399, 111] on input "search" at bounding box center [1395, 112] width 33 height 22
click at [1397, 149] on div "19%" at bounding box center [1398, 144] width 27 height 16
click at [1382, 310] on button "Guardar" at bounding box center [1359, 304] width 126 height 28
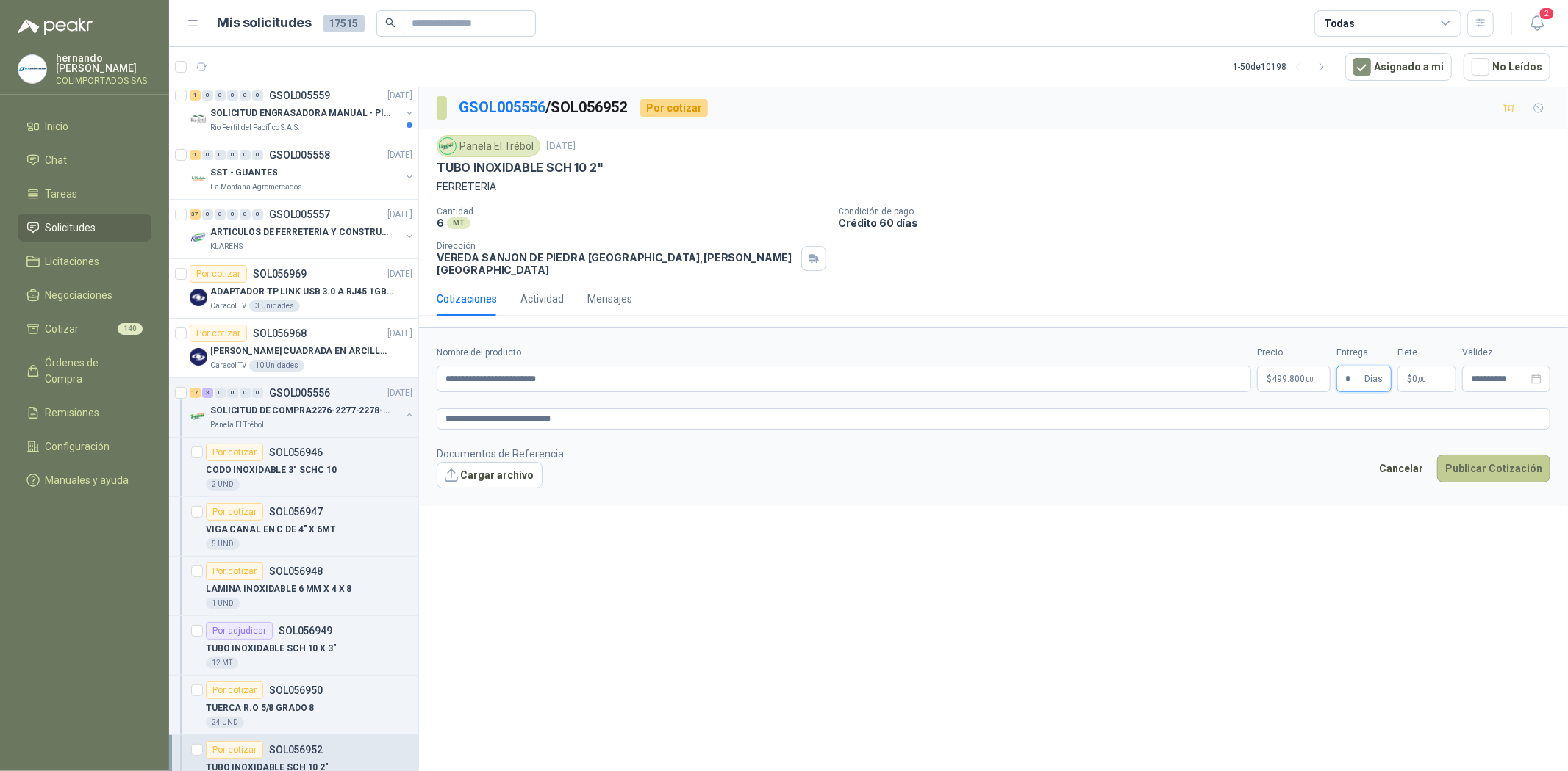
type input "*"
click at [1463, 459] on button "Publicar Cotización" at bounding box center [1493, 468] width 113 height 28
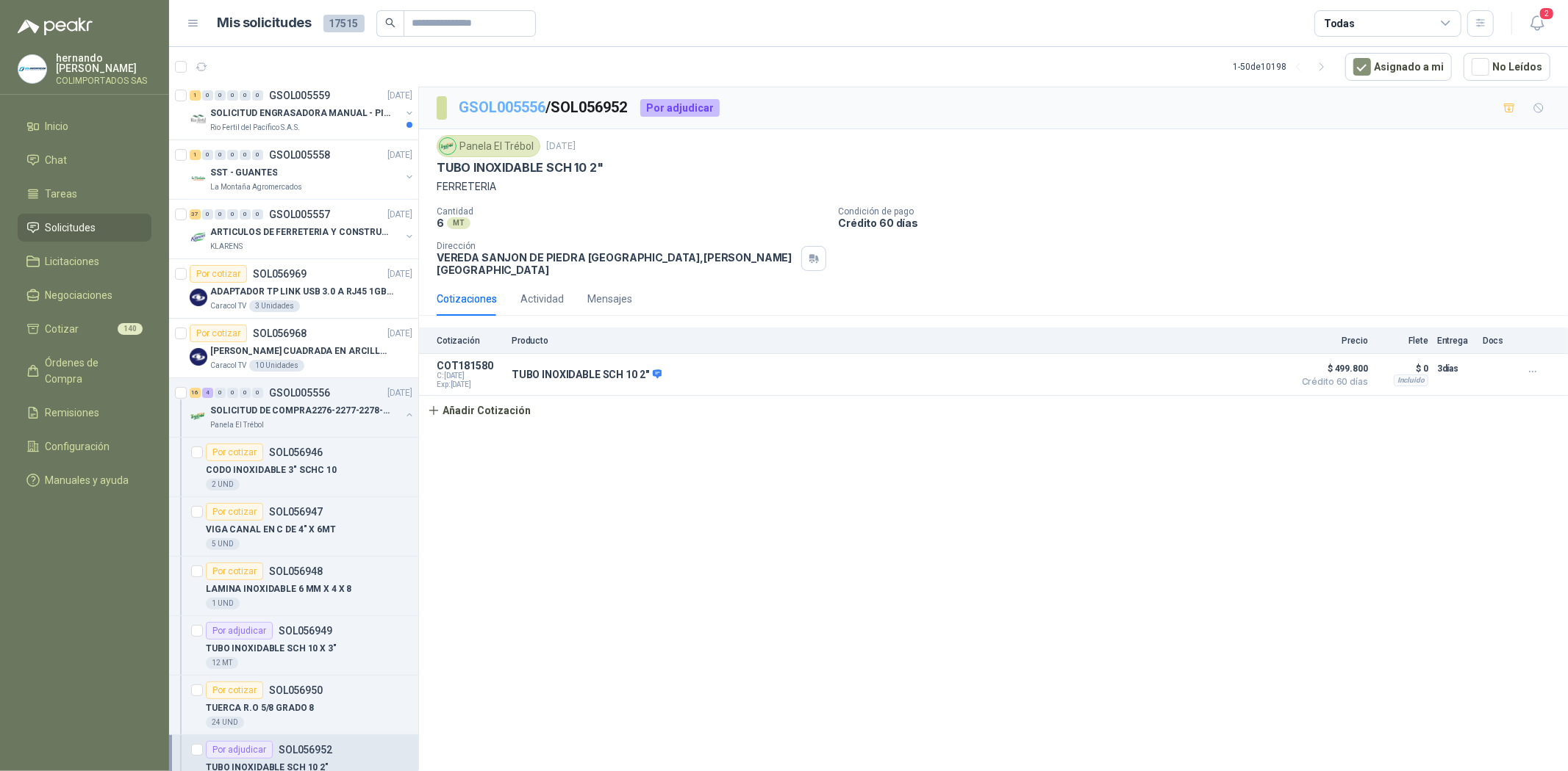
click at [520, 102] on link "GSOL005556" at bounding box center [502, 107] width 87 height 18
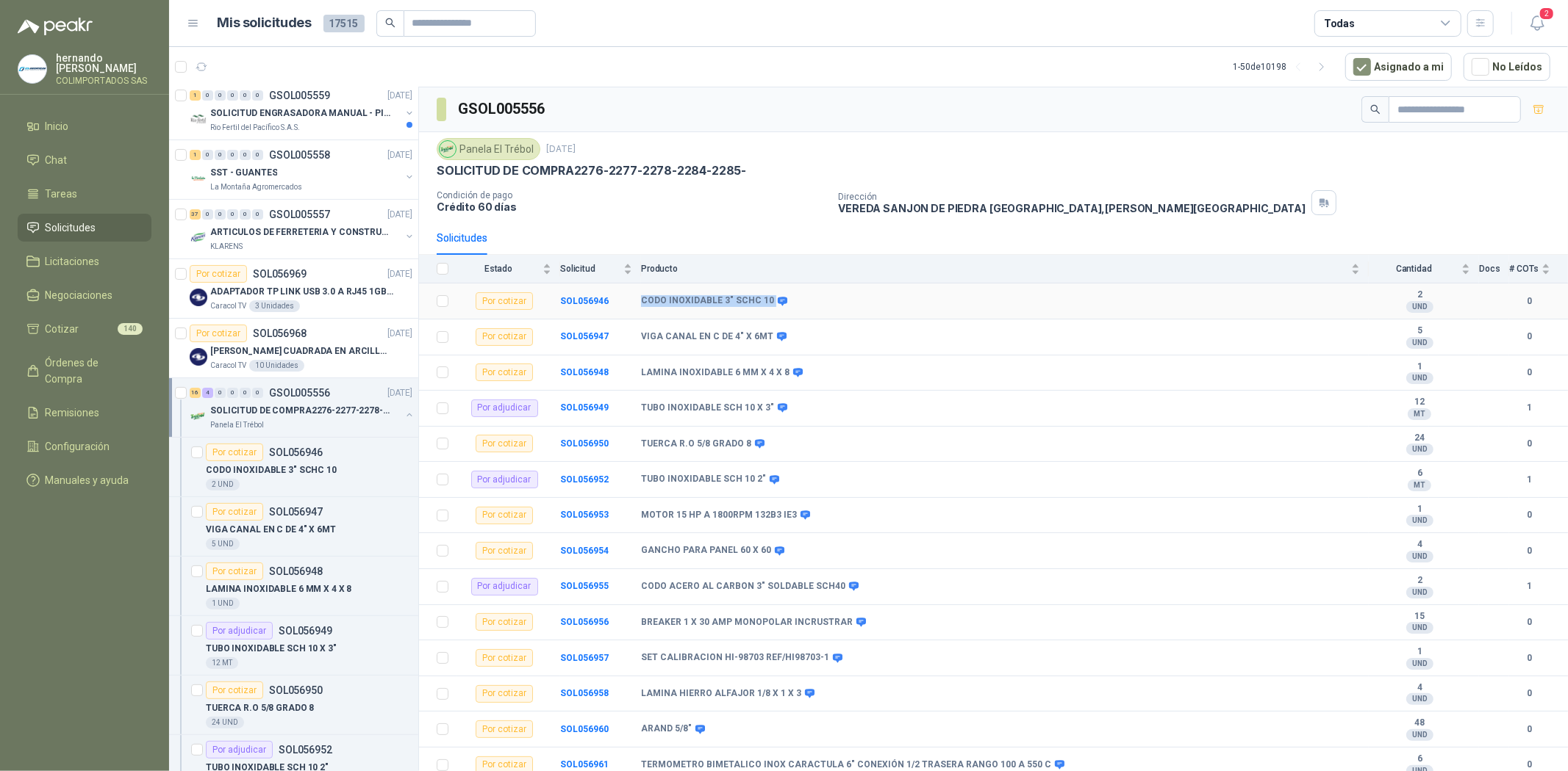
drag, startPoint x: 707, startPoint y: 306, endPoint x: 766, endPoint y: 304, distance: 59.0
click at [766, 304] on div "CODO INOXIDABLE 3" SCHC 10" at bounding box center [713, 301] width 144 height 11
copy div "CODO INOXIDABLE 3" SCHC 10"
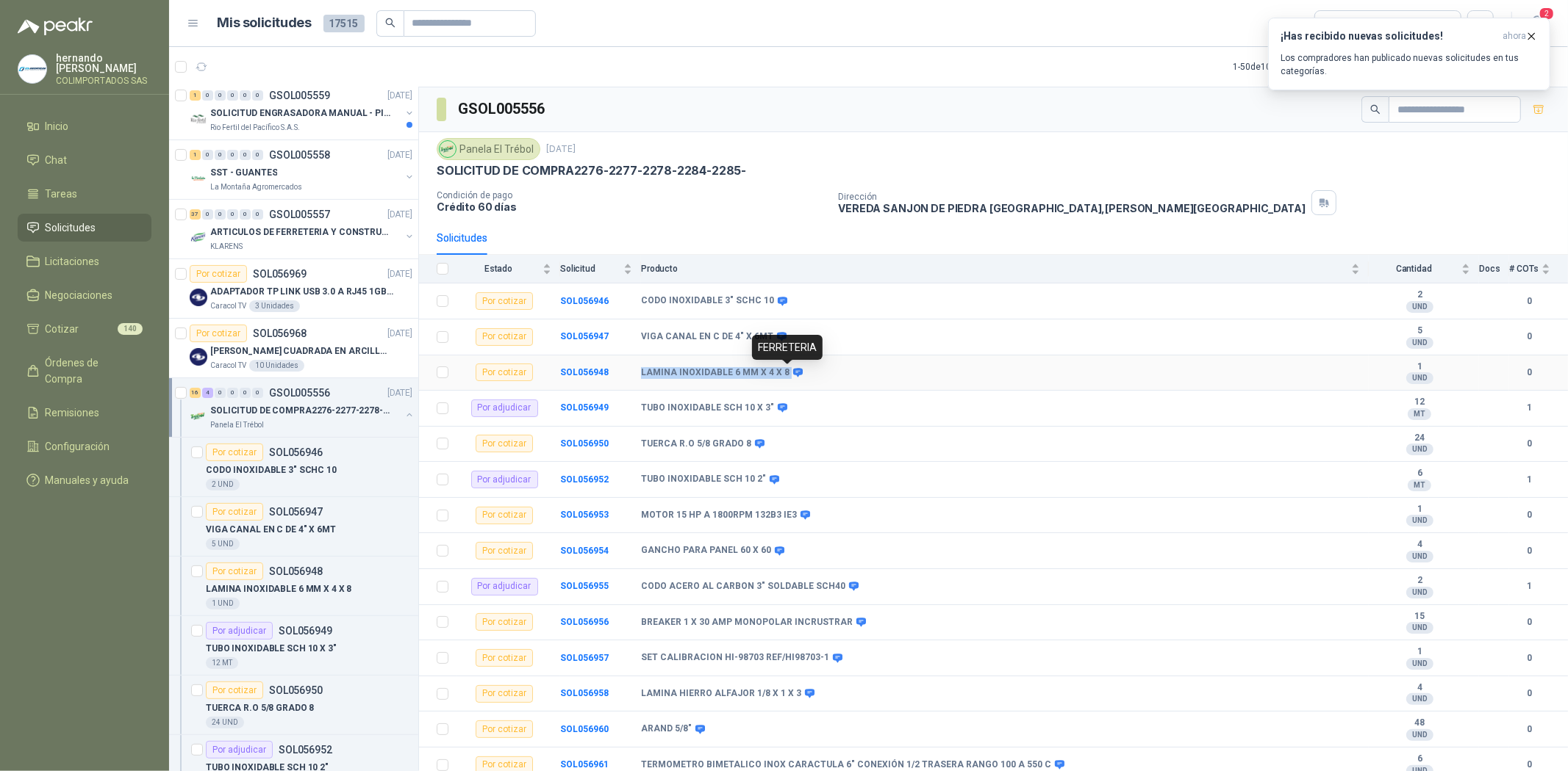
drag, startPoint x: 635, startPoint y: 372, endPoint x: 785, endPoint y: 373, distance: 150.0
click at [785, 373] on tr "Por cotizar SOL056948 LAMINA INOXIDABLE 6 MM X 4 X 8 1 UND  0" at bounding box center [994, 373] width 1149 height 36
copy tr "LAMINA INOXIDABLE 6 MM X 4 X 8"
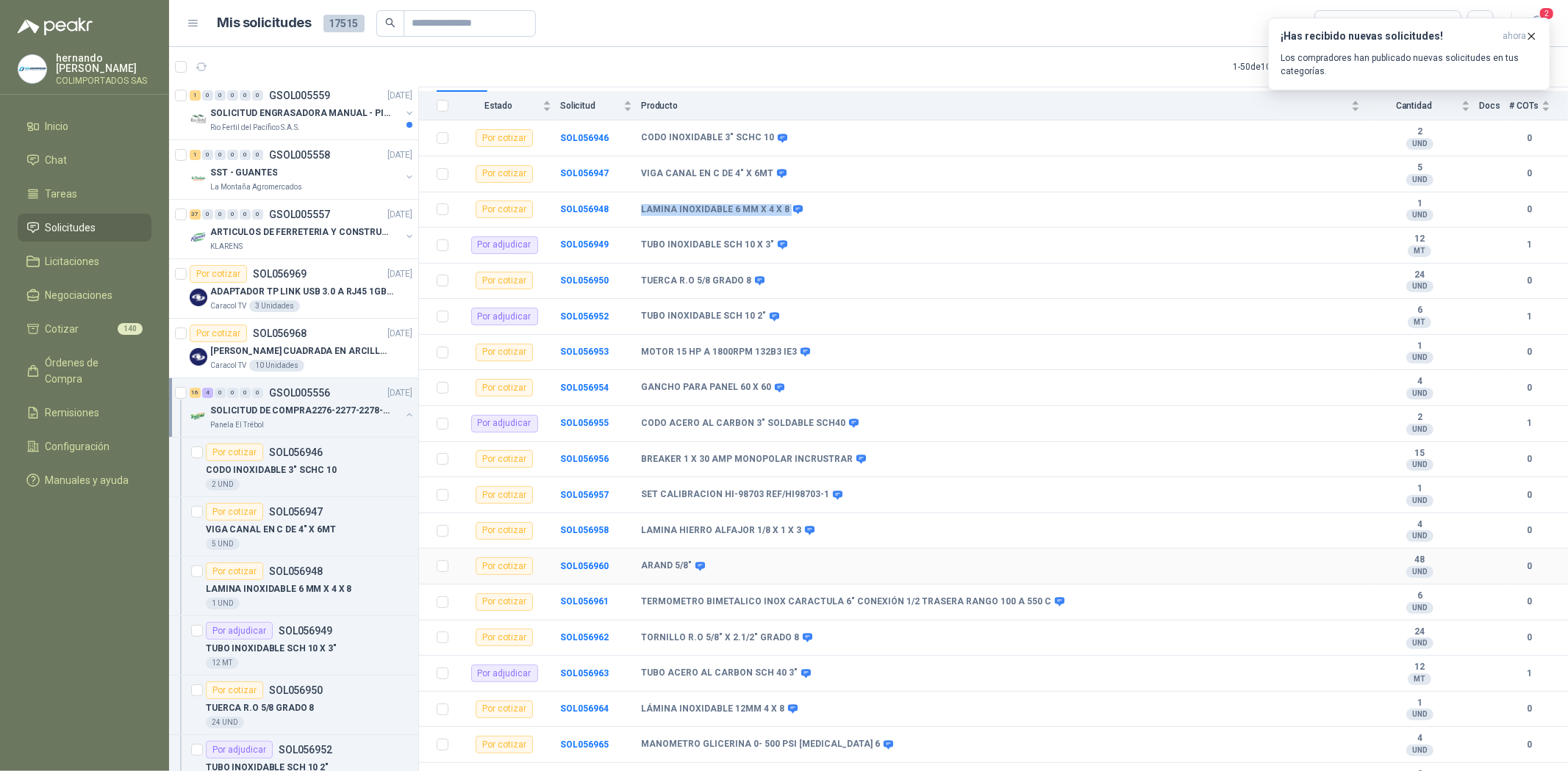
scroll to position [228, 0]
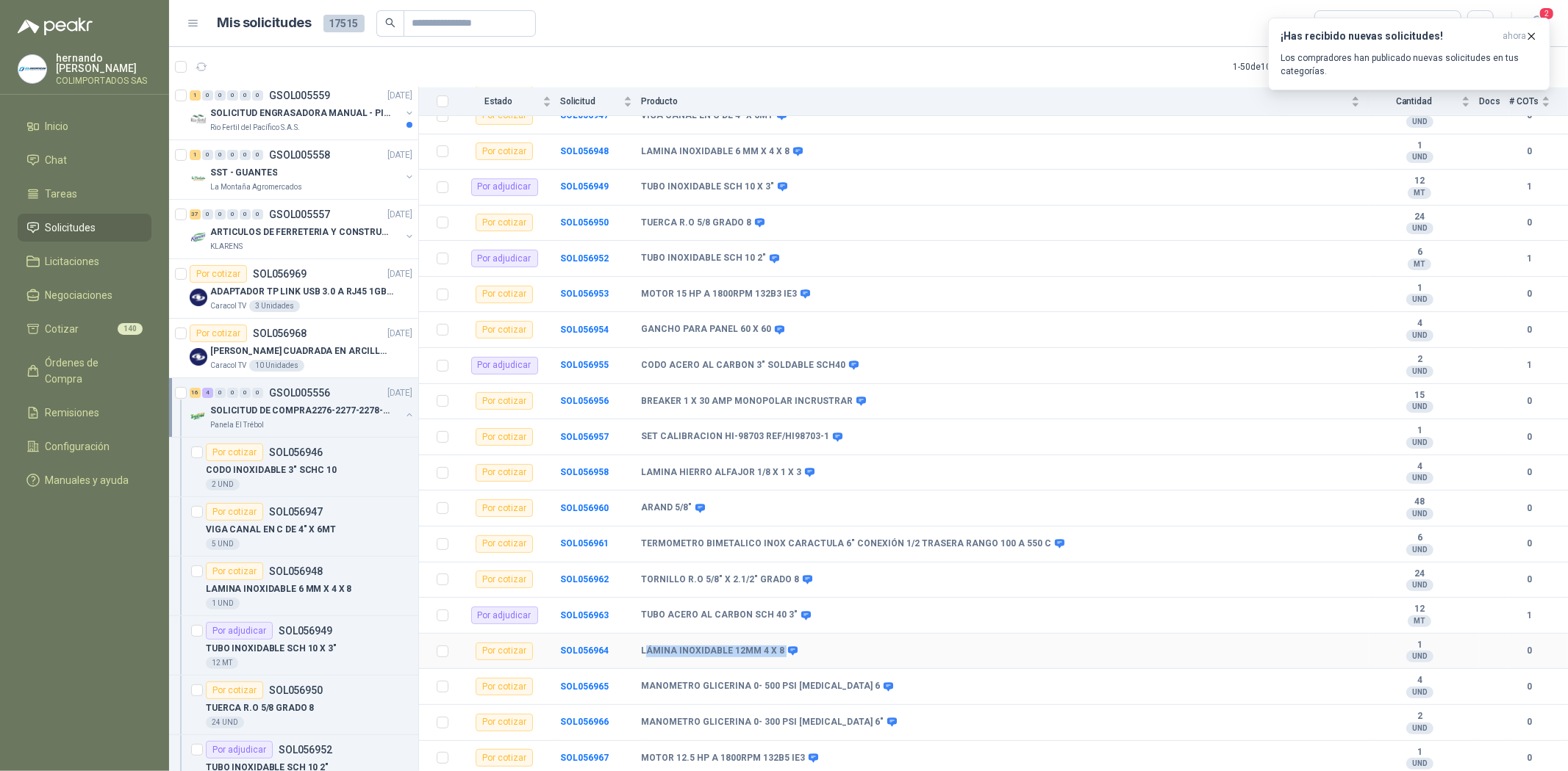
copy div "ÁMINA INOXIDABLE 12MM 4 X 8"
copy b "ÁMINA INOXIDABLE 12MM 4"
copy b "ÁMINA INOXIDABLE 12MM 4 X"
copy b "ÁMINA INOXIDABLE 12MM 4 X 8"
drag, startPoint x: 720, startPoint y: 651, endPoint x: 775, endPoint y: 655, distance: 55.1
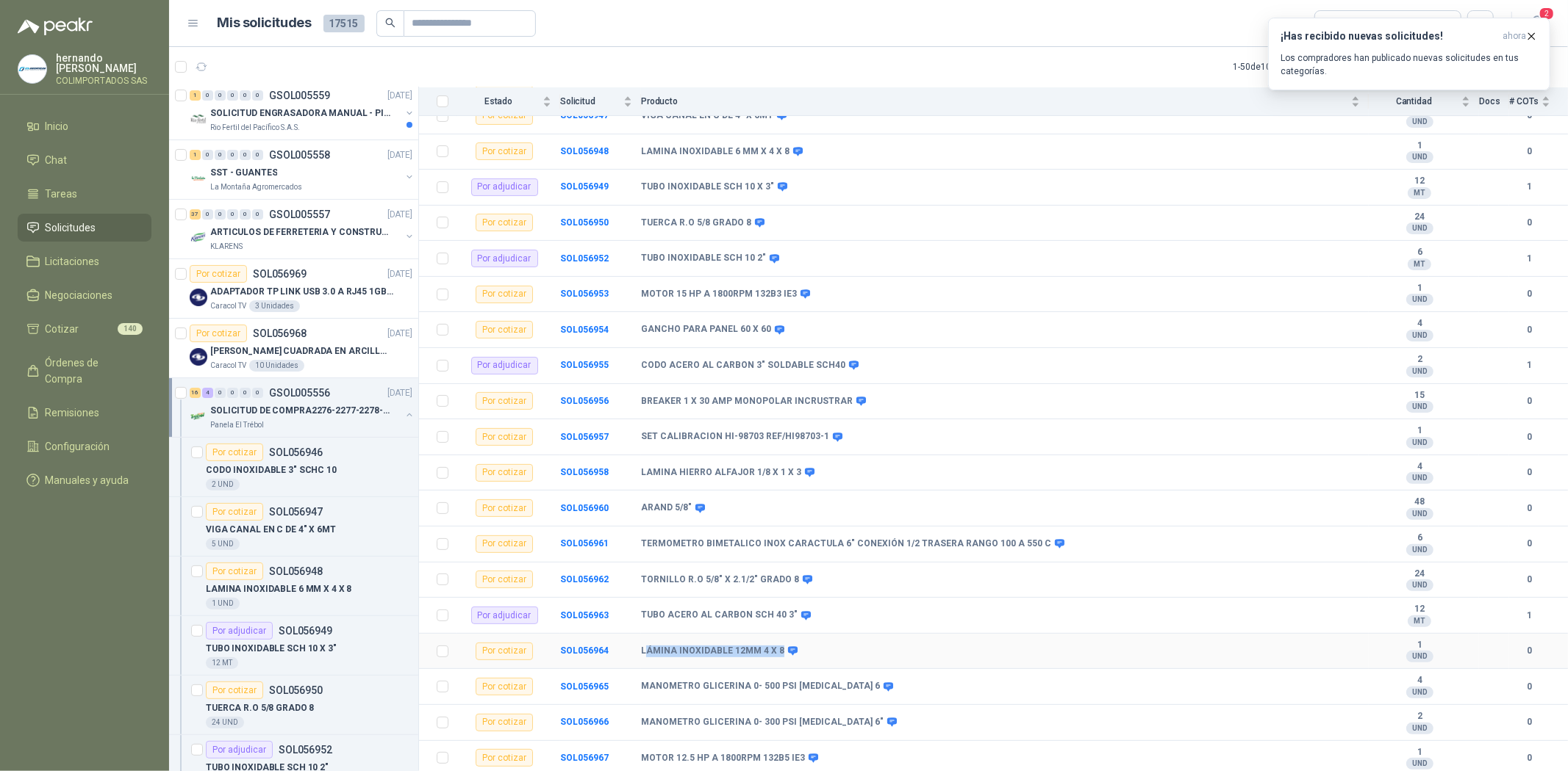
click at [775, 655] on div "LÁMINA INOXIDABLE 12MM 4 X 8" at bounding box center [718, 651] width 155 height 11
click at [788, 651] on icon at bounding box center [793, 651] width 10 height 9
click at [788, 647] on icon at bounding box center [793, 651] width 10 height 9
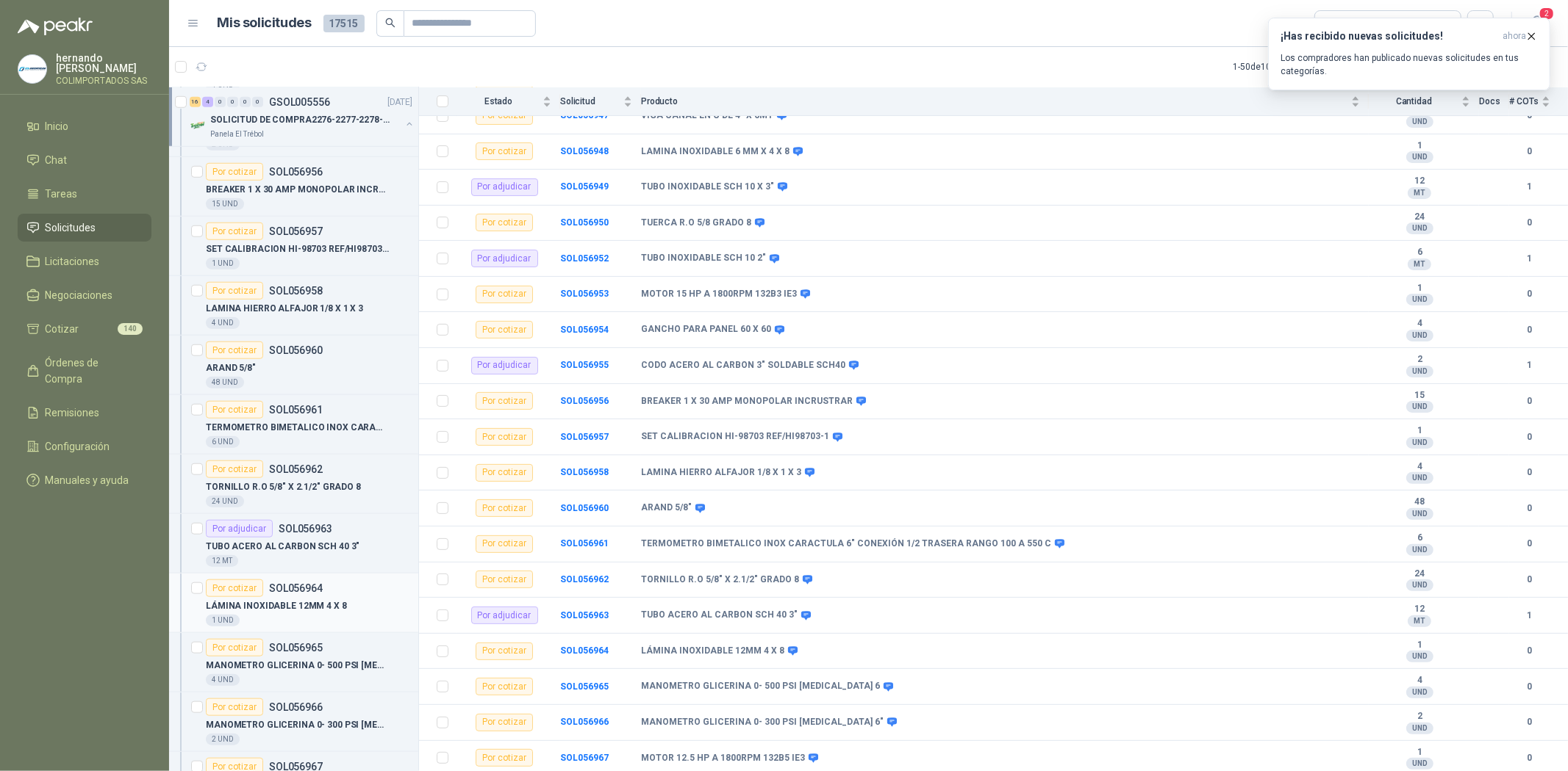
scroll to position [1470, 0]
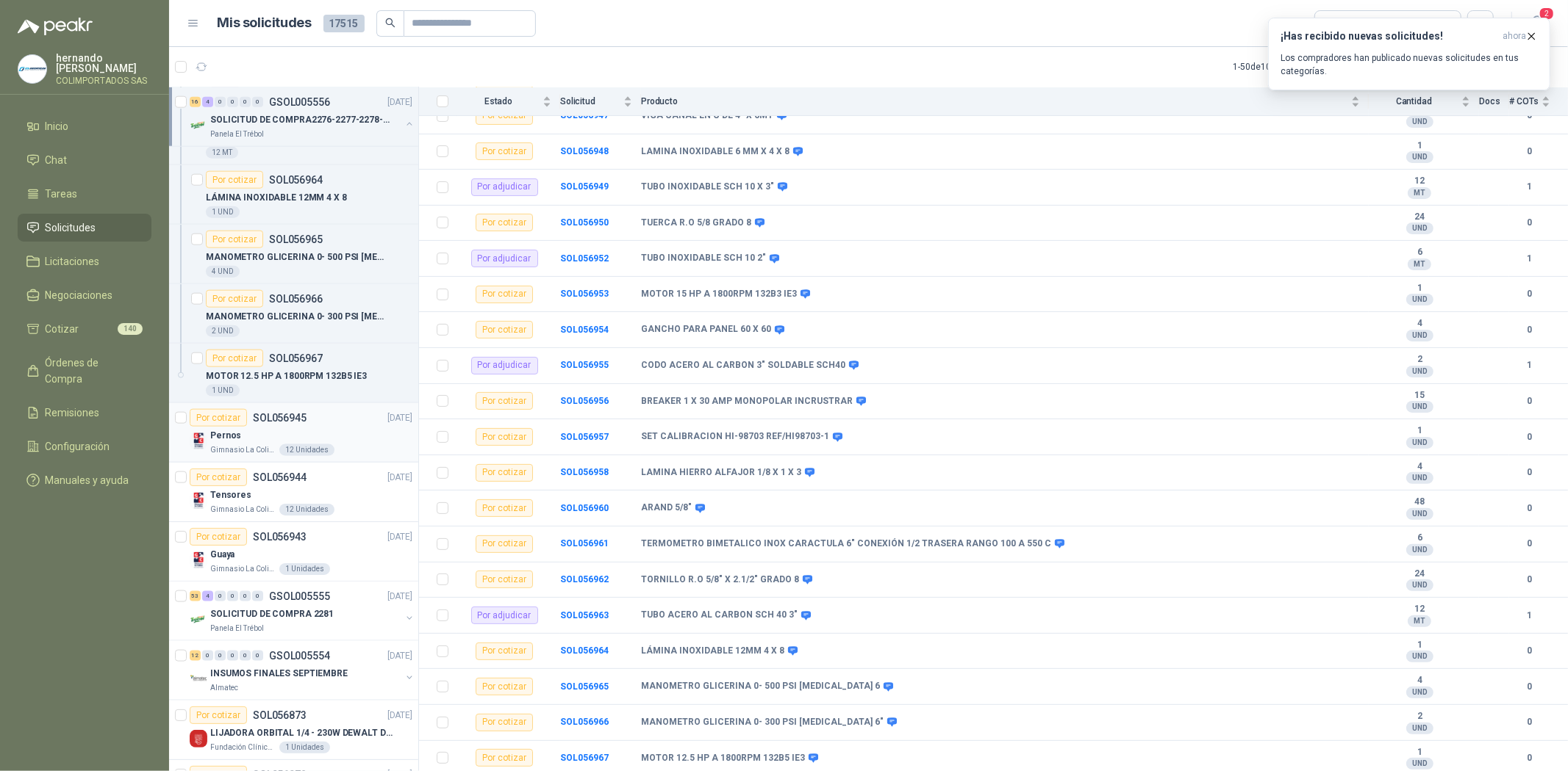
click at [251, 442] on div "Pernos" at bounding box center [311, 436] width 202 height 18
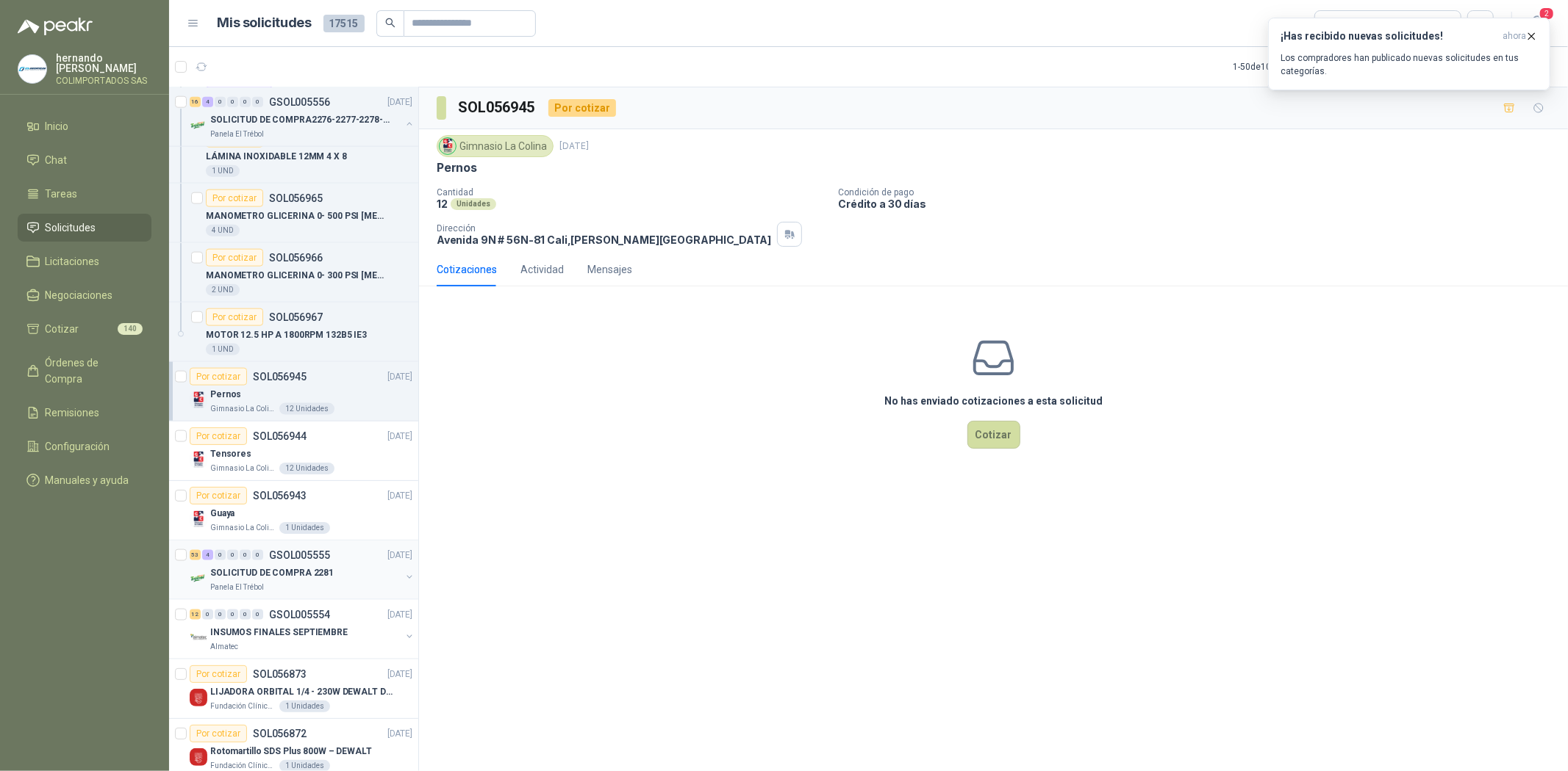
scroll to position [1551, 0]
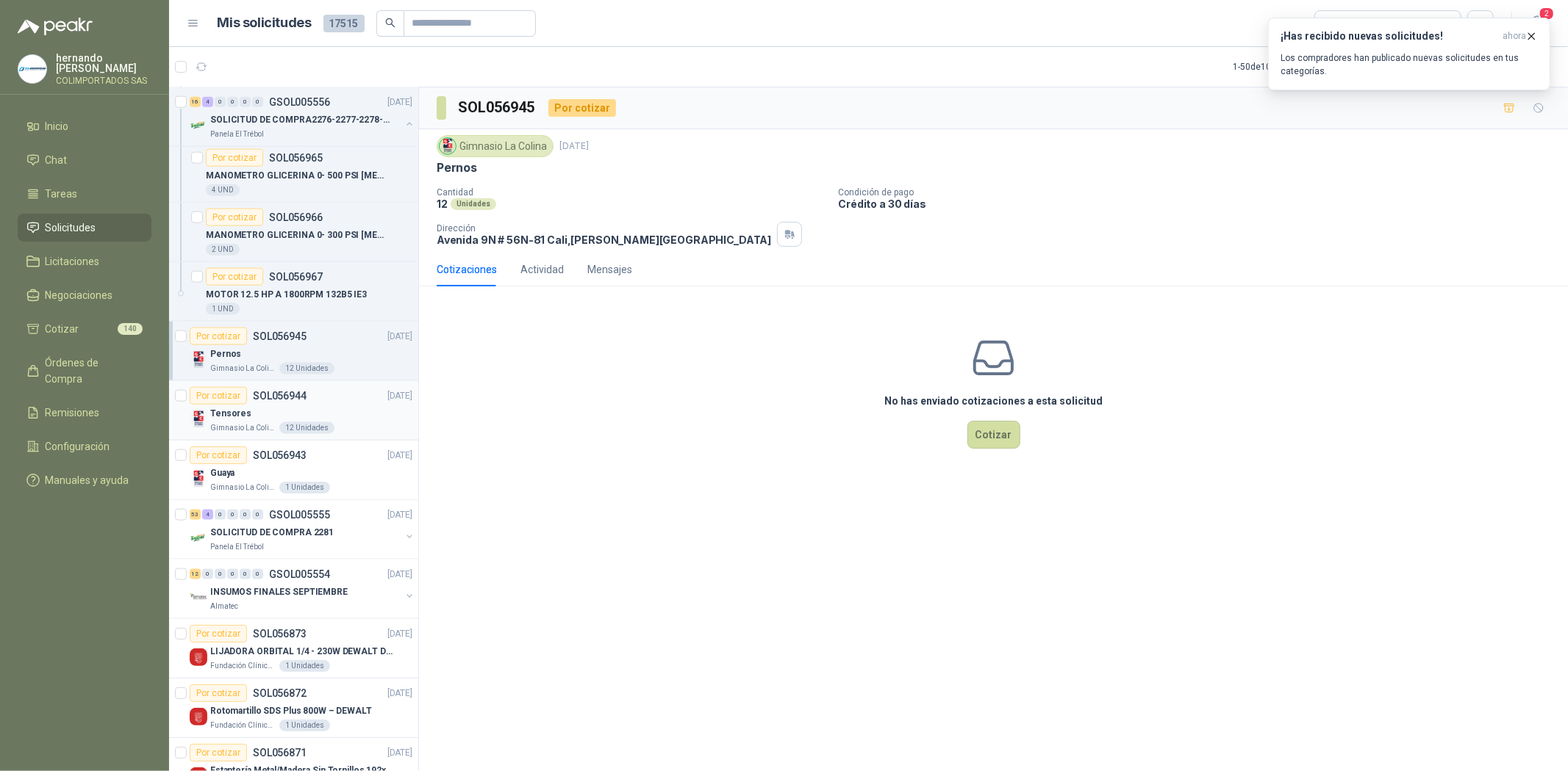
click at [270, 405] on div "Por cotizar SOL056944" at bounding box center [248, 396] width 117 height 18
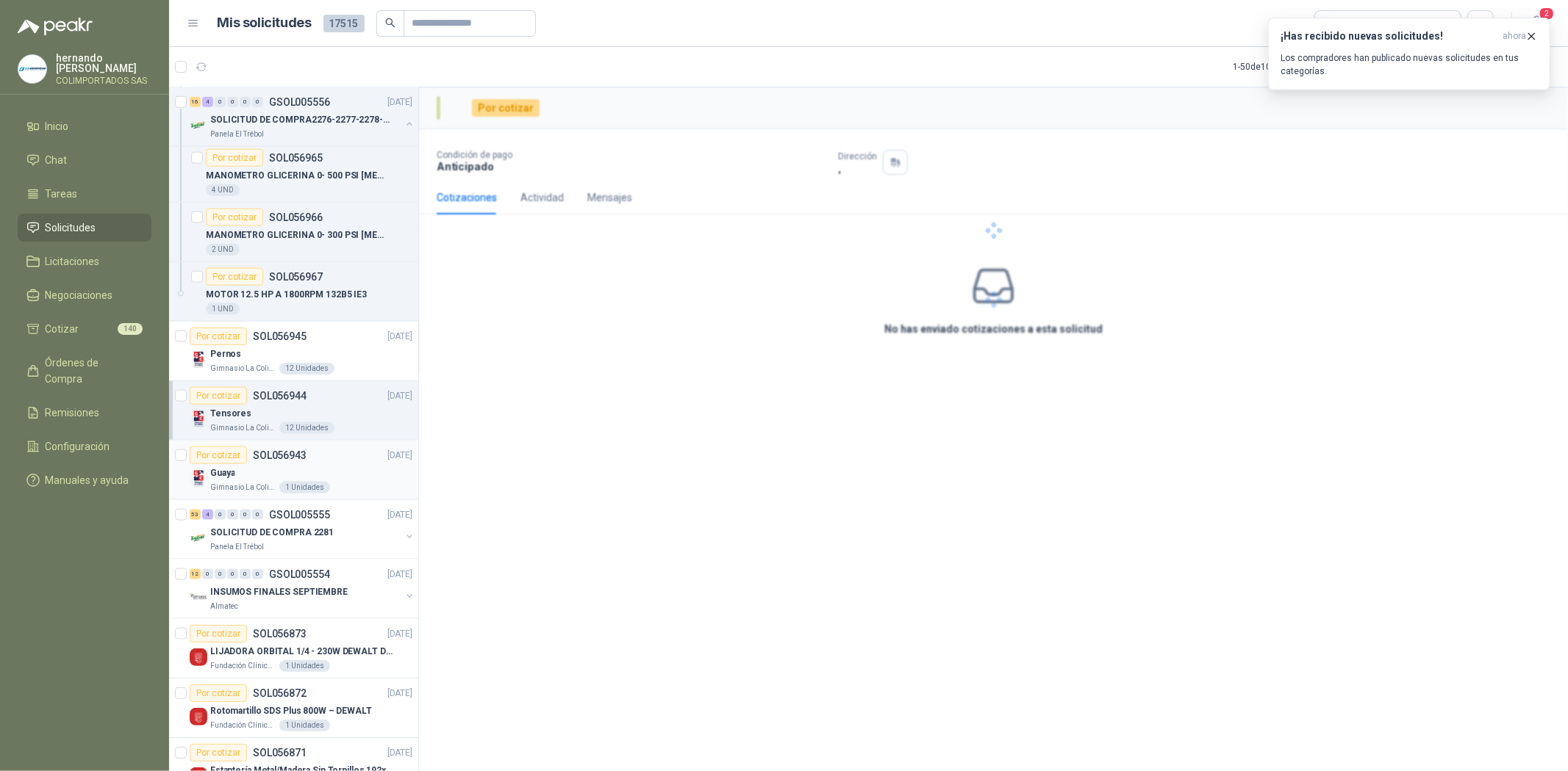
click at [266, 468] on div "Guaya" at bounding box center [311, 473] width 202 height 18
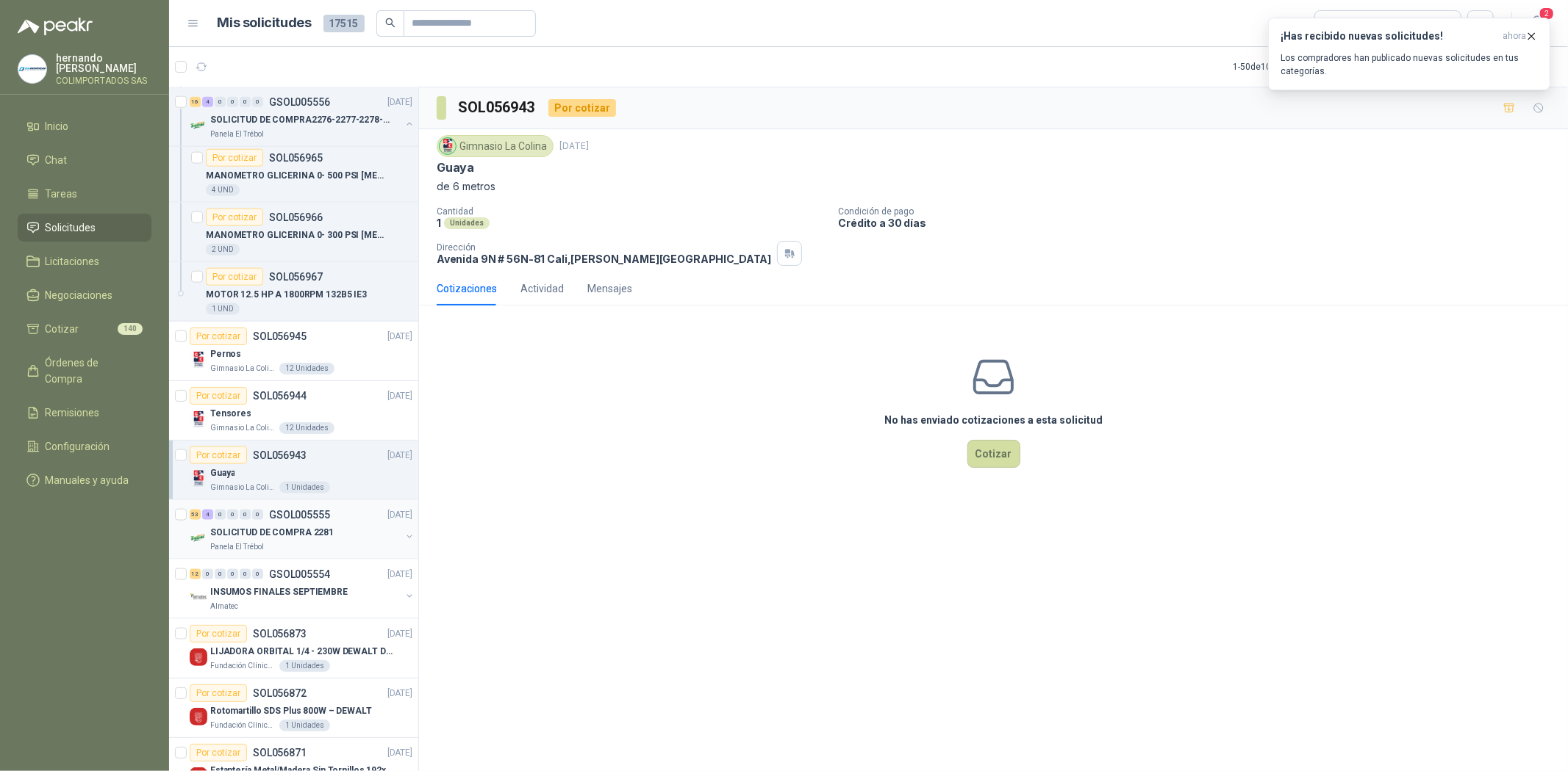
click at [257, 534] on p "SOLICITUD DE COMPRA 2281" at bounding box center [272, 533] width 124 height 14
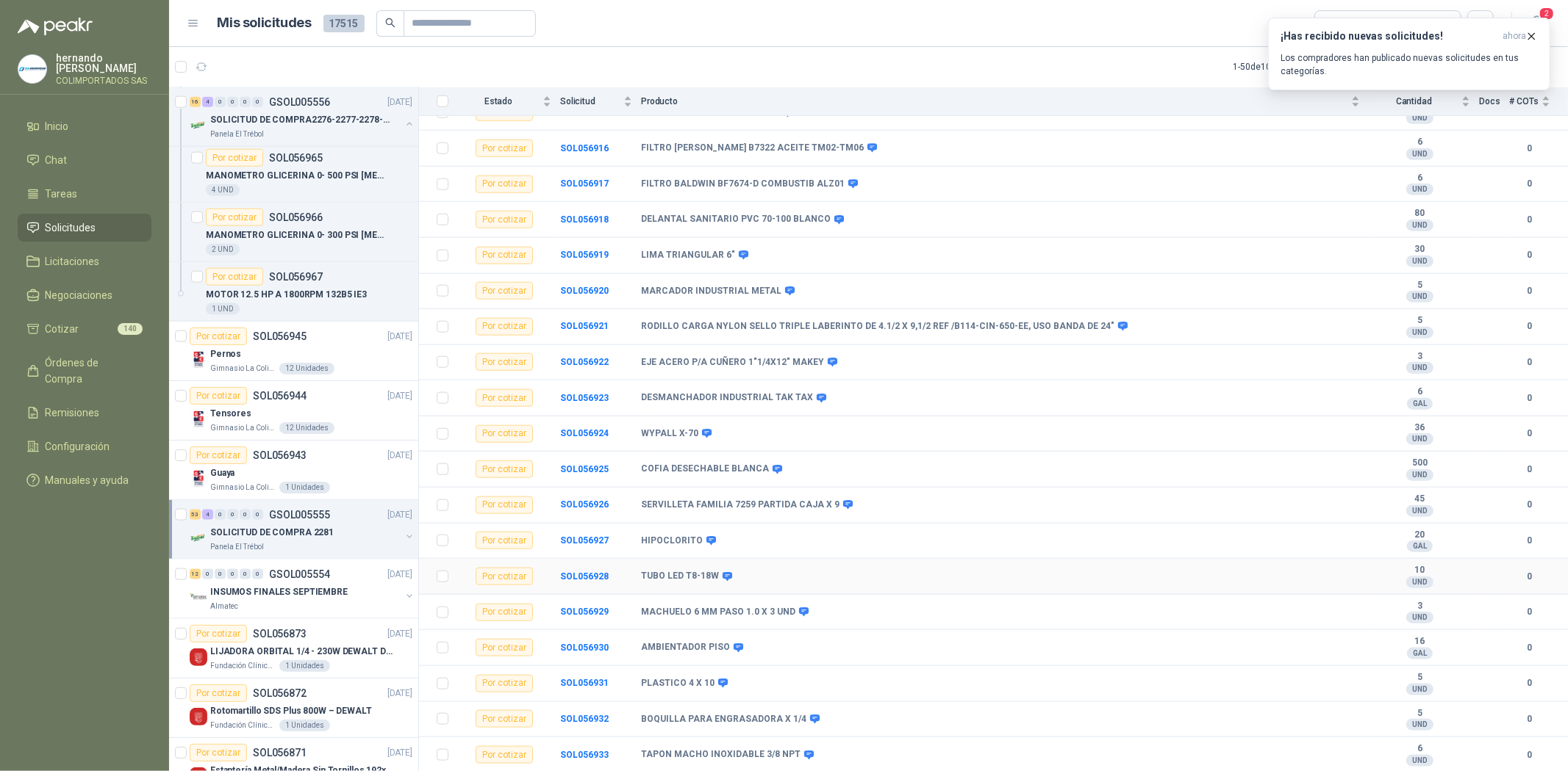
scroll to position [1561, 0]
